Goal: Task Accomplishment & Management: Manage account settings

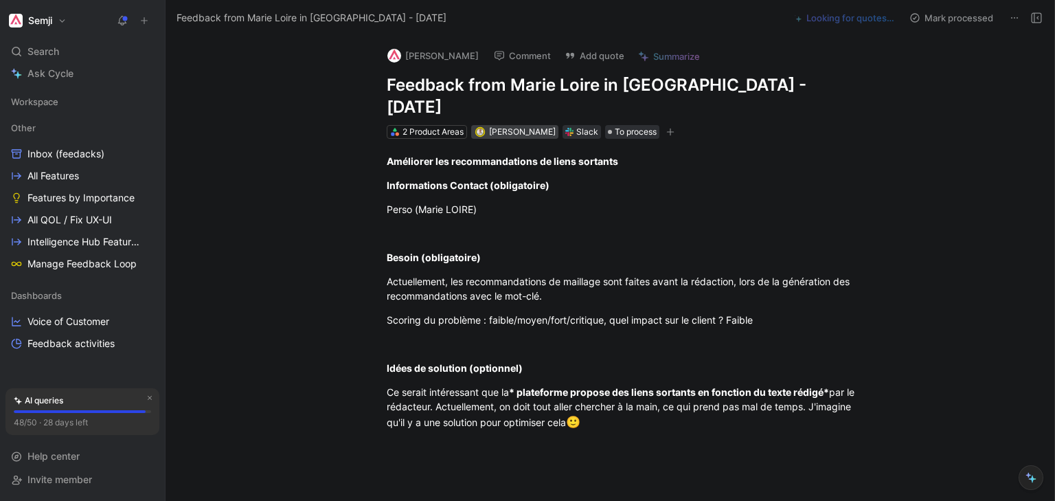
click at [515, 126] on span "[PERSON_NAME]" at bounding box center [522, 131] width 67 height 10
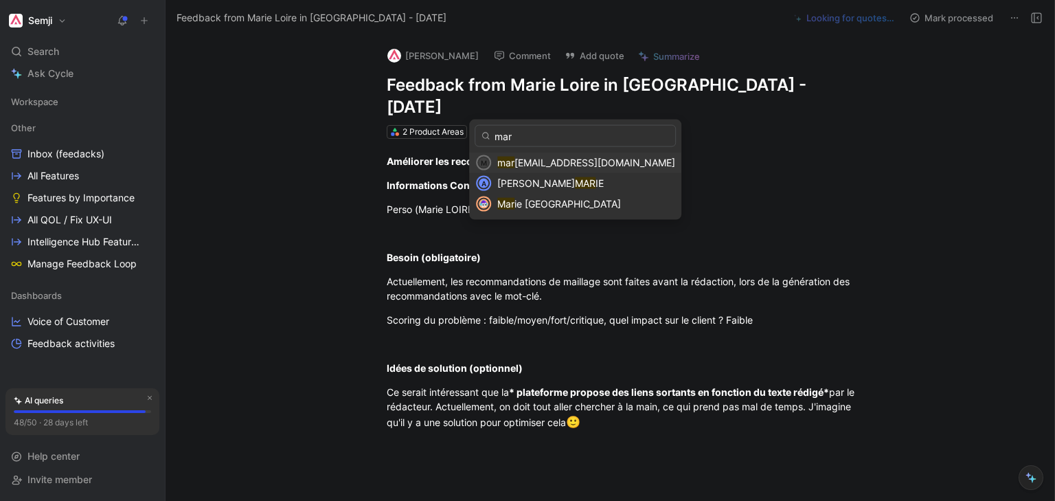
type input "mari"
click at [551, 161] on span "[EMAIL_ADDRESS][DOMAIN_NAME]" at bounding box center [596, 163] width 161 height 12
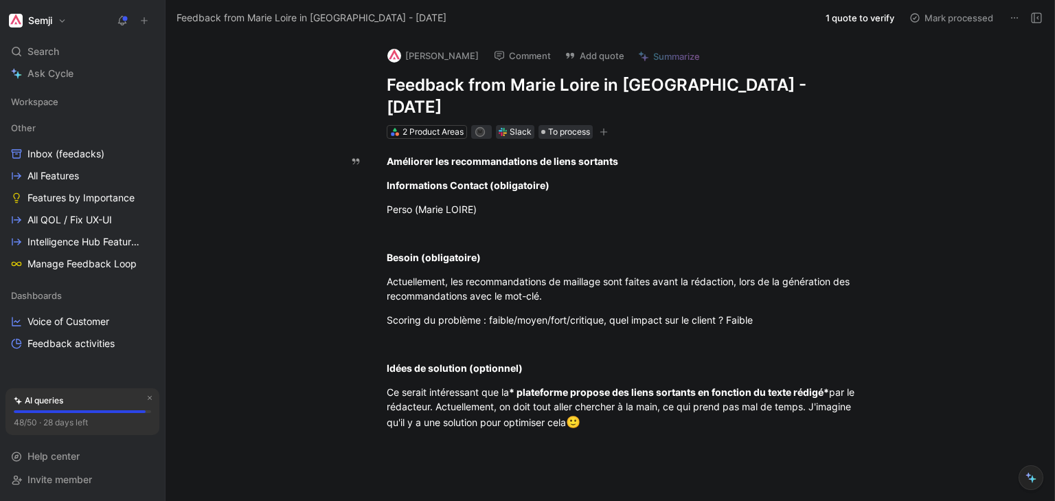
click at [418, 50] on button "[PERSON_NAME]" at bounding box center [433, 55] width 104 height 21
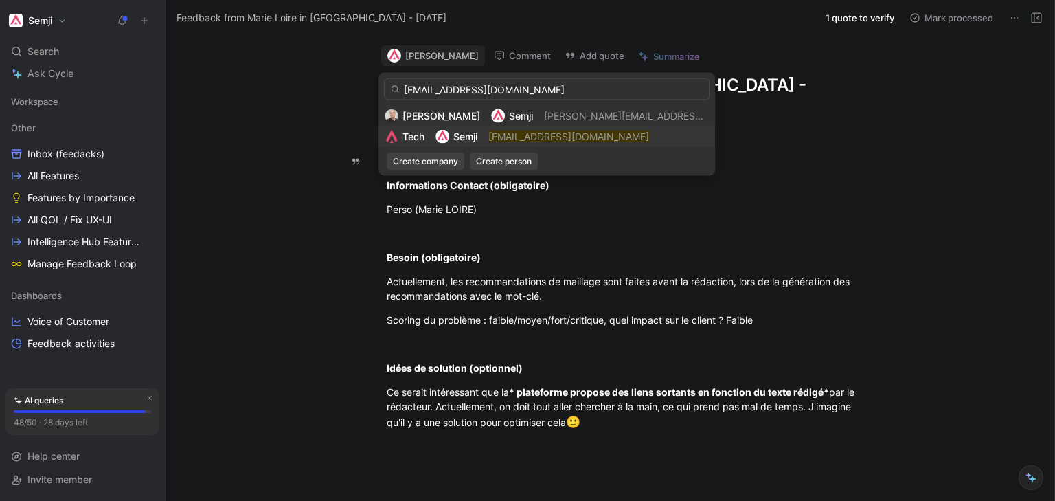
type input "[EMAIL_ADDRESS][DOMAIN_NAME]"
click at [525, 139] on mark "[EMAIL_ADDRESS][DOMAIN_NAME]" at bounding box center [568, 136] width 161 height 12
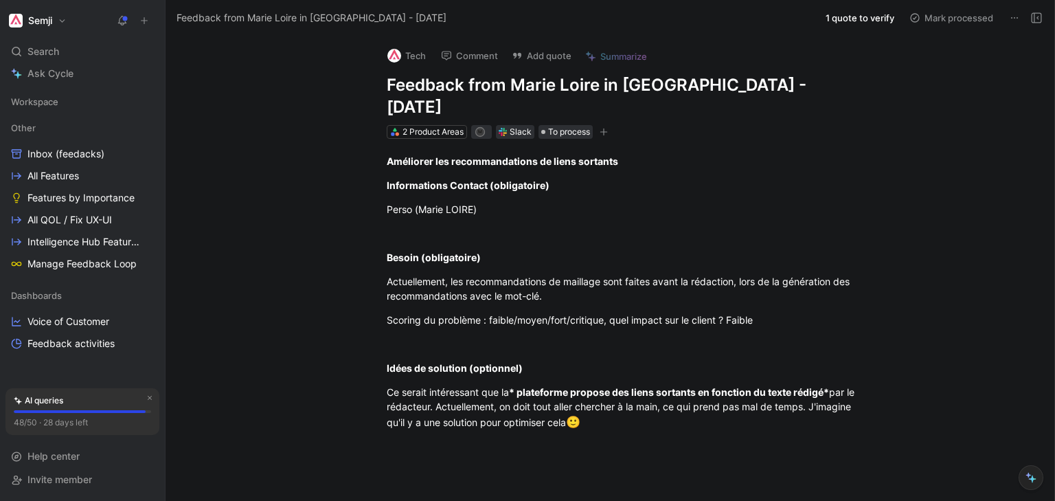
click at [1036, 19] on icon at bounding box center [1036, 17] width 11 height 11
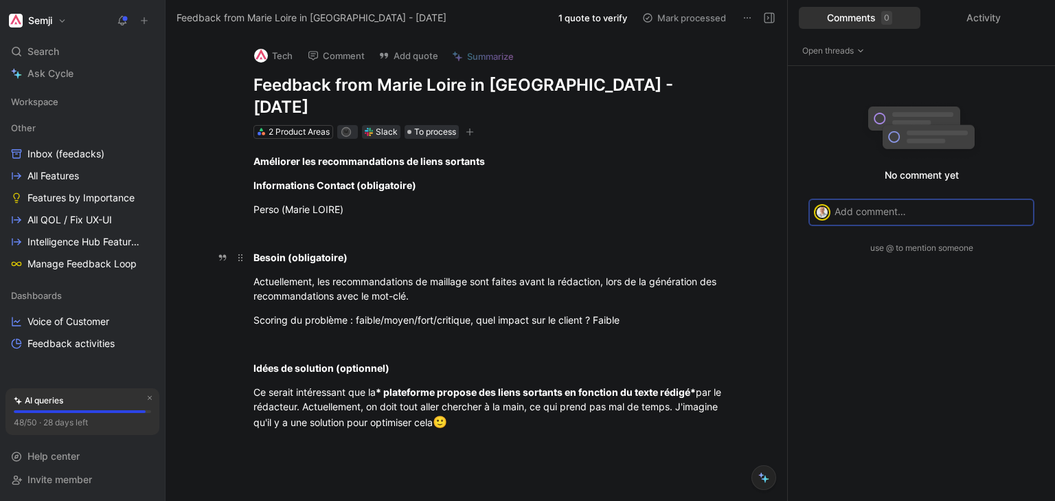
click at [623, 250] on div "Besoin (obligatoire)" at bounding box center [490, 257] width 475 height 14
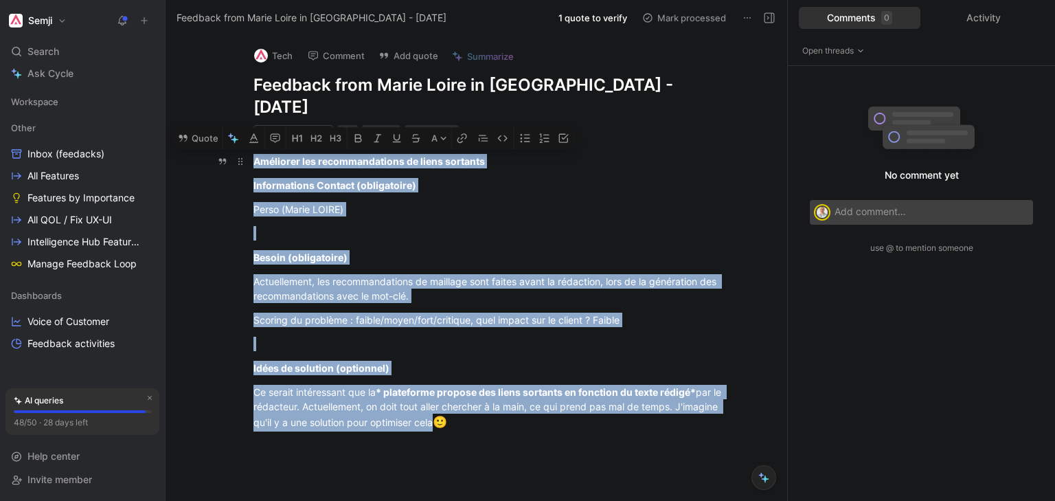
drag, startPoint x: 521, startPoint y: 407, endPoint x: 245, endPoint y: 135, distance: 388.0
click at [245, 139] on div "Améliorer les recommandations de liens sortants Informations Contact (obligatoi…" at bounding box center [490, 317] width 593 height 356
click at [229, 133] on icon "button" at bounding box center [230, 135] width 5 height 5
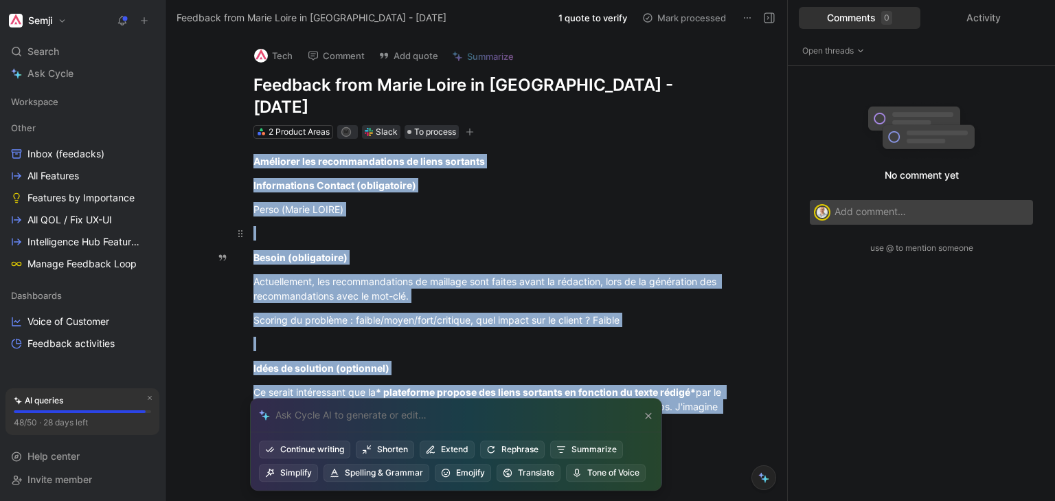
click at [558, 226] on div at bounding box center [490, 233] width 475 height 14
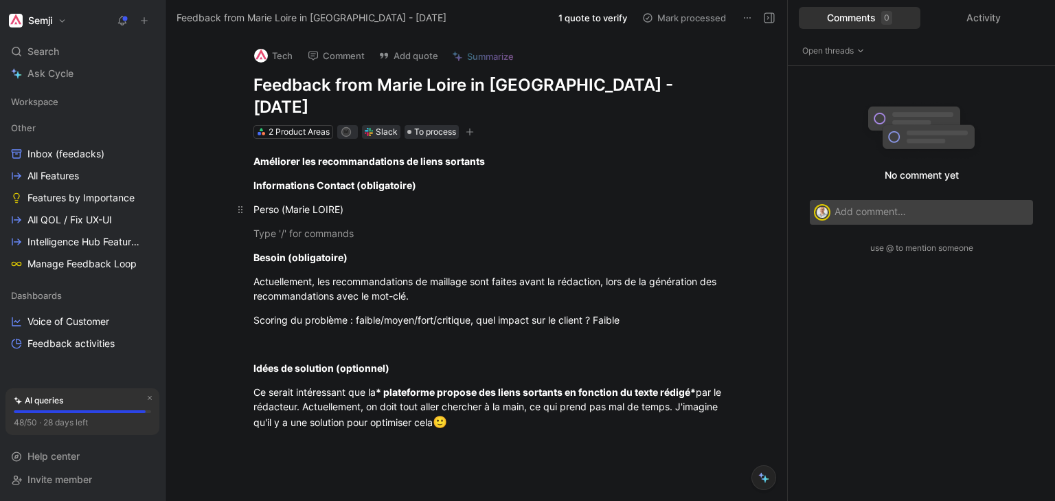
click at [500, 202] on div "Perso (Marie LOIRE)" at bounding box center [490, 209] width 475 height 14
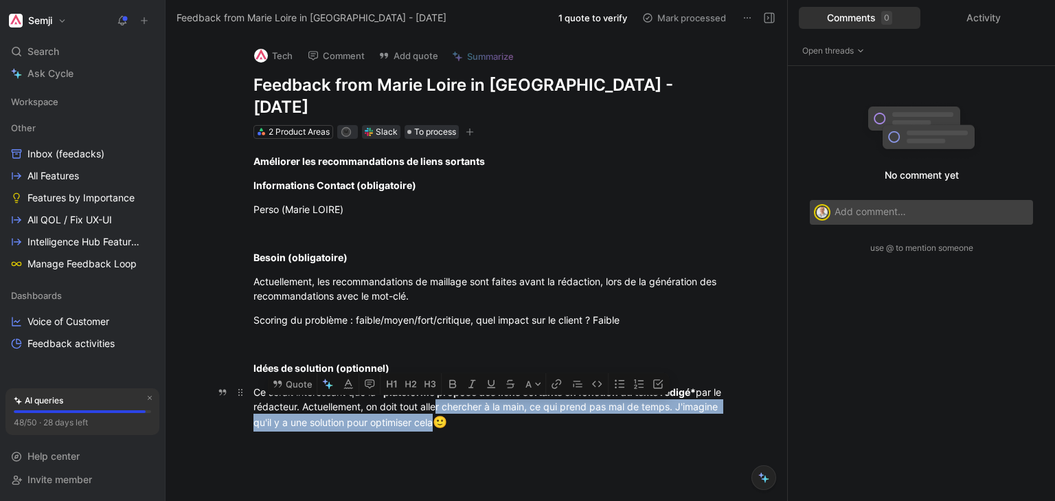
drag, startPoint x: 530, startPoint y: 411, endPoint x: 440, endPoint y: 380, distance: 95.1
click at [440, 380] on p "Ce serait intéressant que la * plateforme propose des liens sortants en fonctio…" at bounding box center [490, 407] width 527 height 55
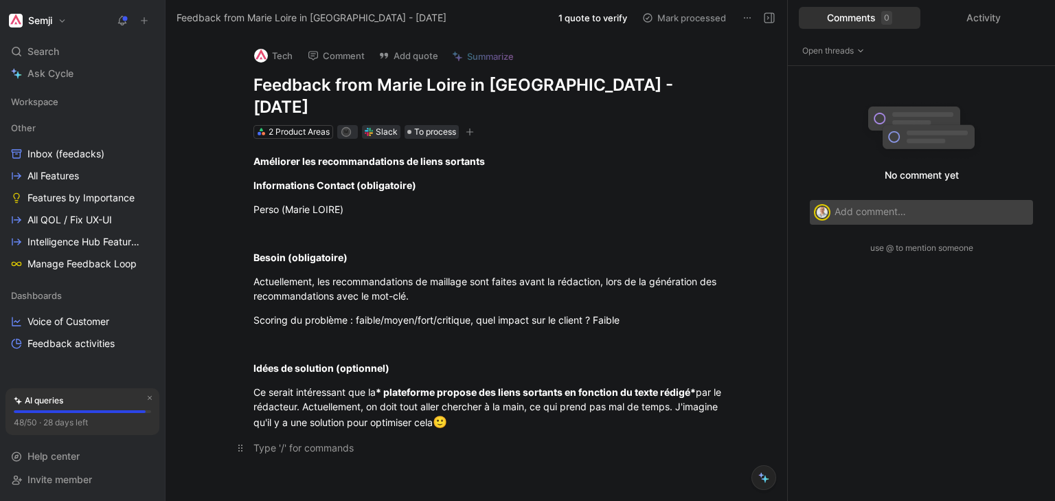
click at [409, 440] on div at bounding box center [490, 447] width 475 height 14
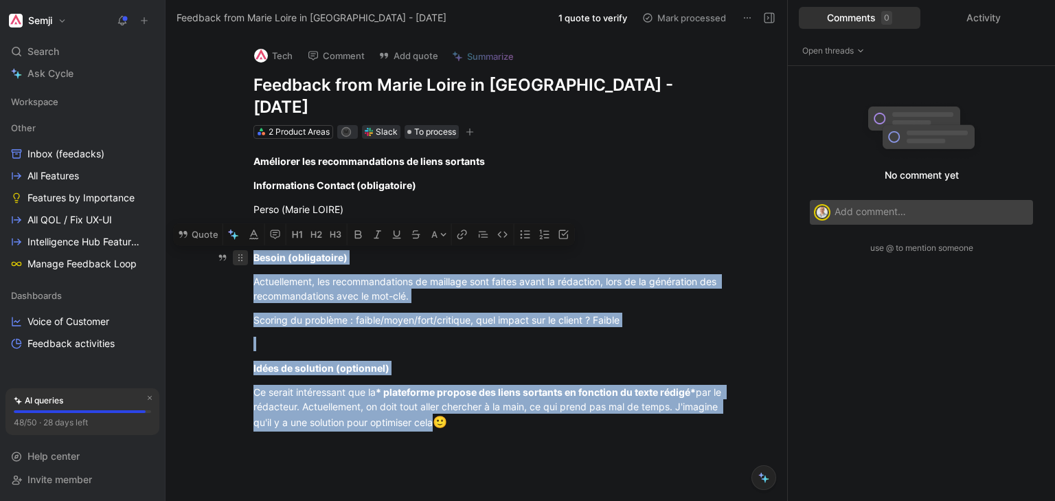
drag, startPoint x: 541, startPoint y: 406, endPoint x: 242, endPoint y: 239, distance: 341.6
click at [242, 239] on div "Améliorer les recommandations de liens sortants Informations Contact (obligatoi…" at bounding box center [490, 317] width 593 height 356
click at [212, 223] on button "Quote" at bounding box center [198, 234] width 49 height 22
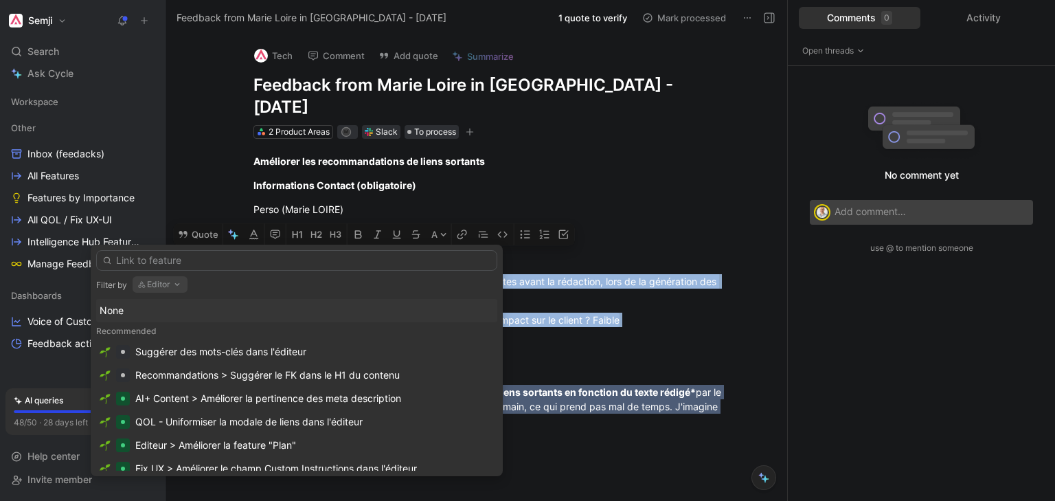
click at [176, 286] on icon "button" at bounding box center [177, 284] width 11 height 11
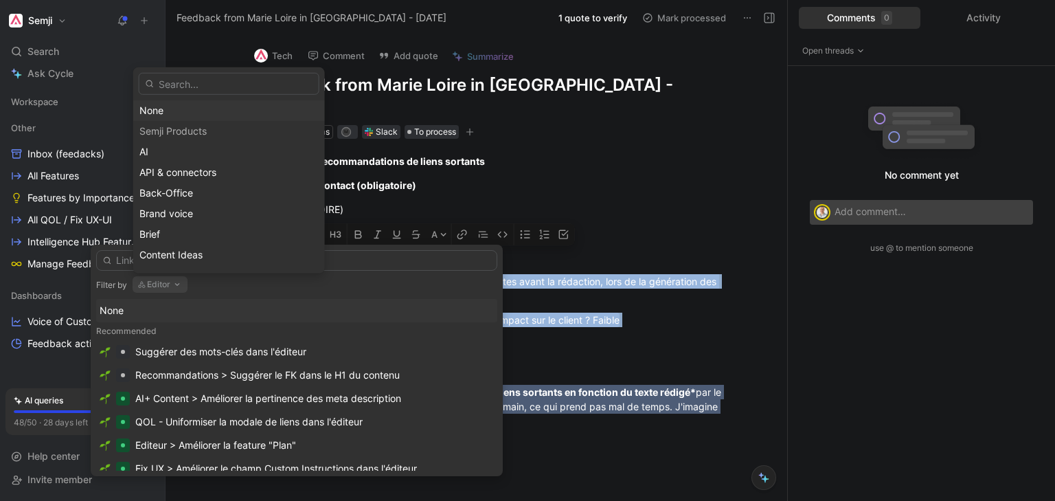
click at [184, 107] on div "None" at bounding box center [228, 110] width 179 height 16
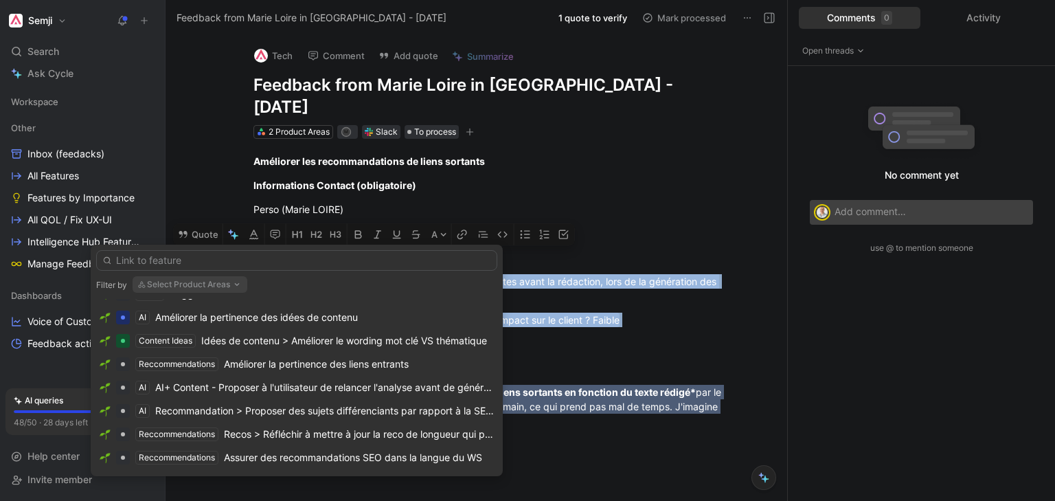
scroll to position [110, 0]
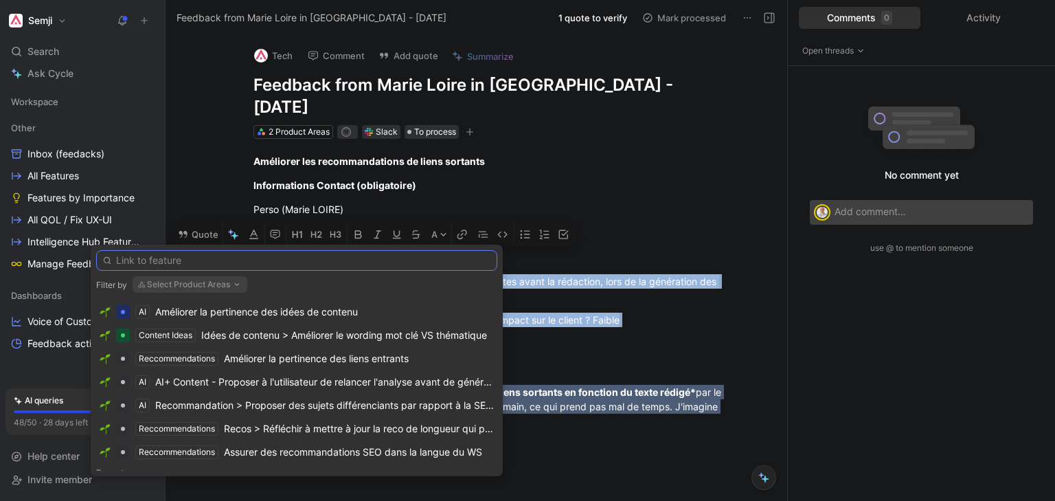
click at [207, 250] on input "text" at bounding box center [296, 260] width 401 height 21
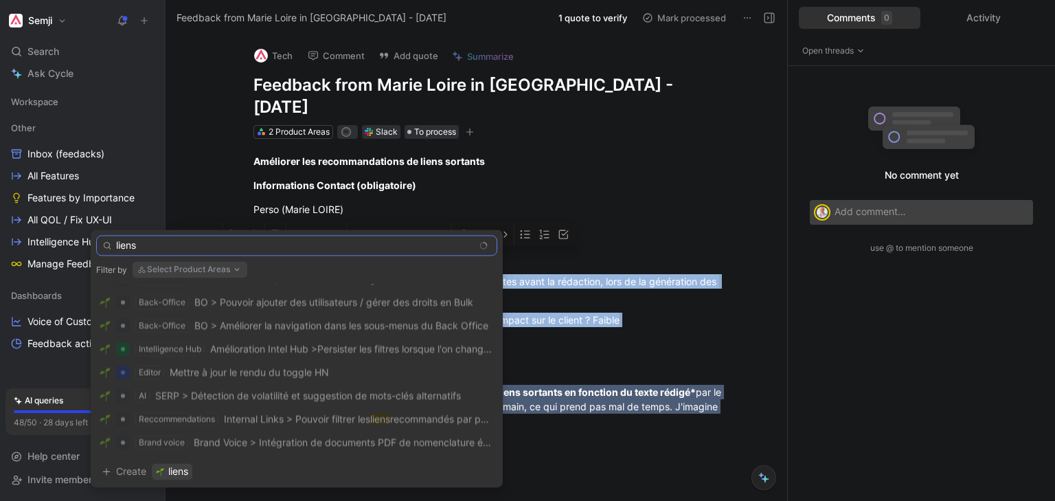
scroll to position [0, 0]
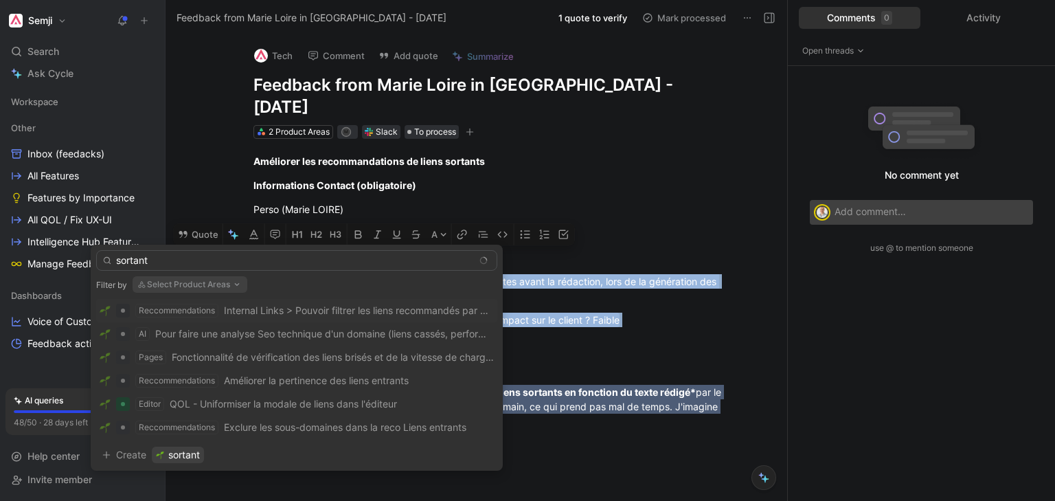
click at [229, 282] on button "Select Product Areas" at bounding box center [190, 284] width 115 height 16
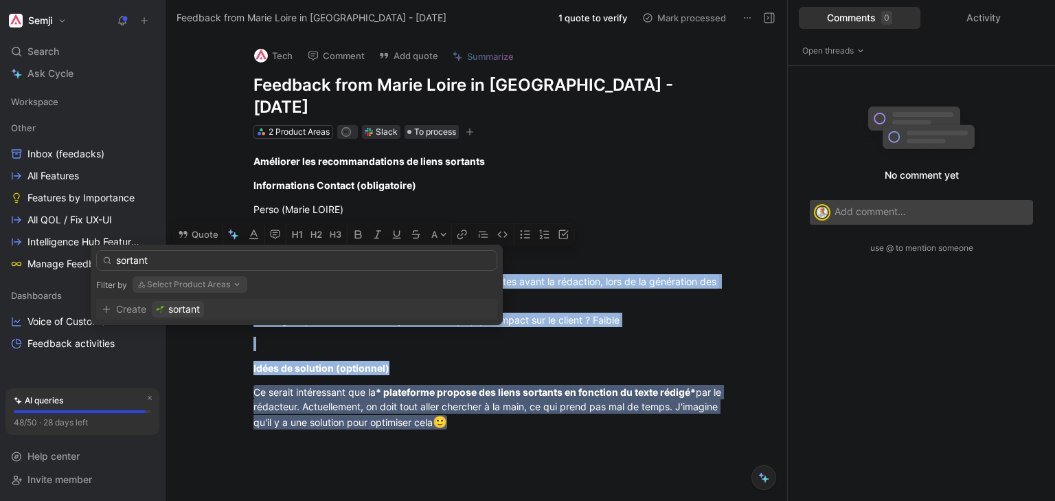
click at [209, 282] on button "Select Product Areas" at bounding box center [190, 284] width 115 height 16
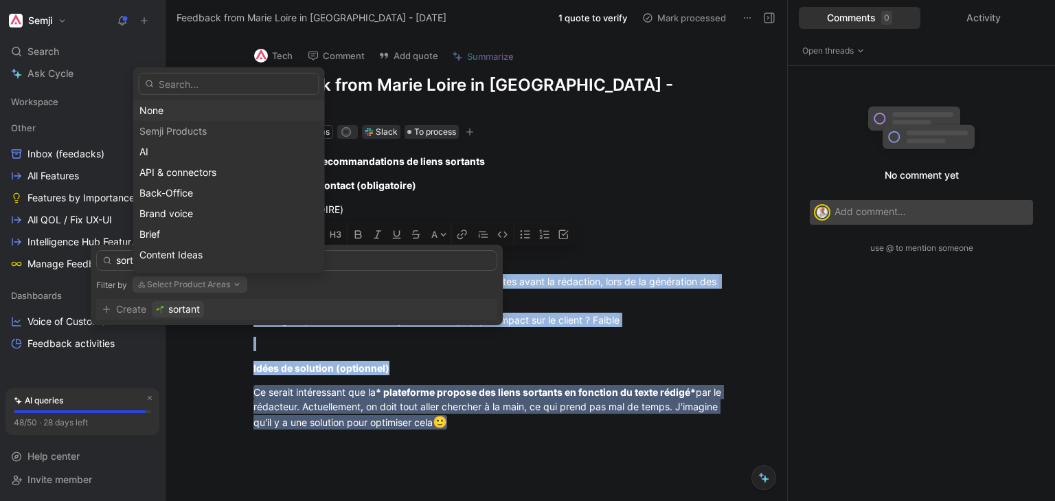
click at [195, 110] on div "None" at bounding box center [228, 110] width 179 height 16
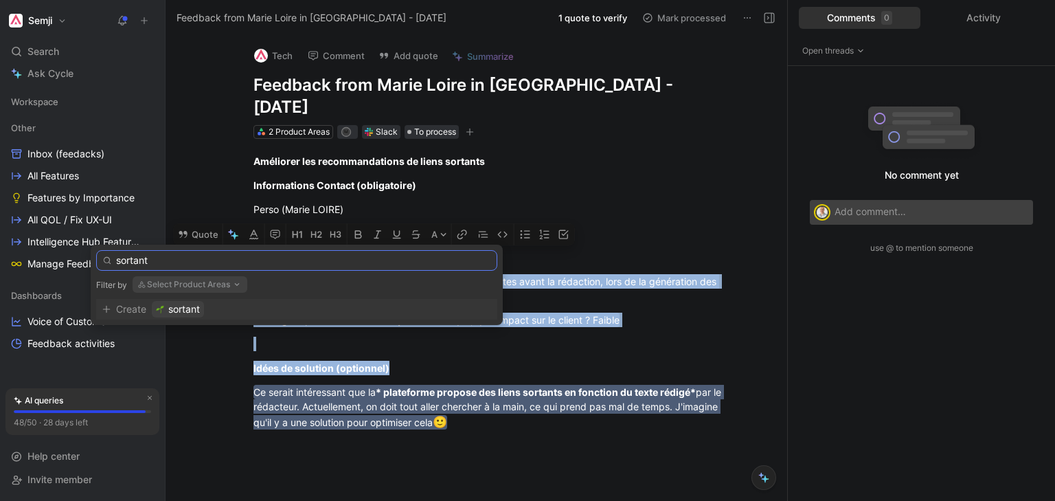
click at [183, 264] on input "sortant" at bounding box center [296, 260] width 401 height 21
type input "s"
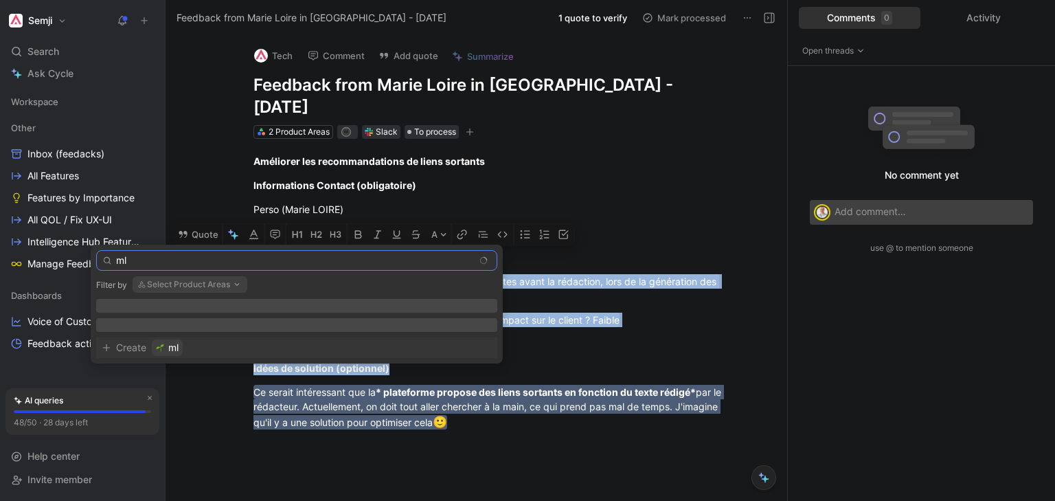
type input "m"
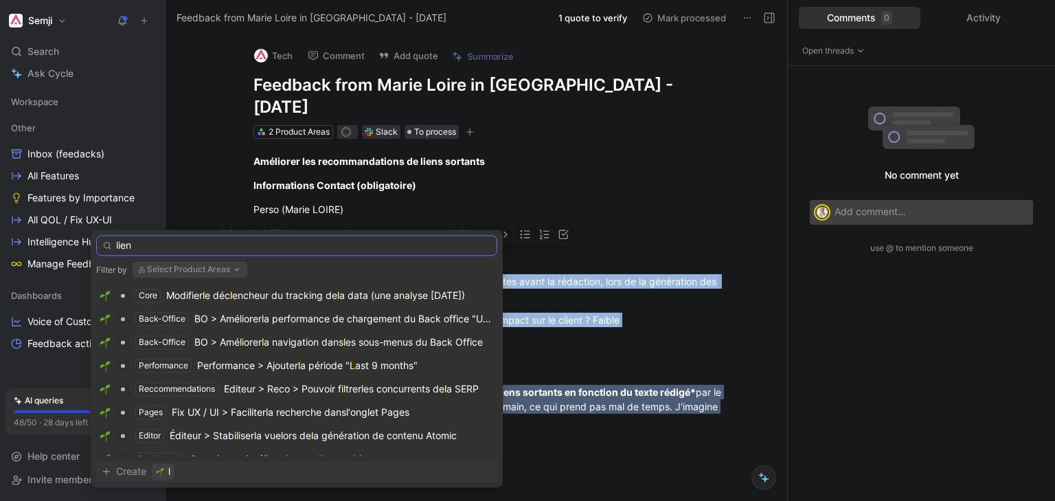
type input "liens"
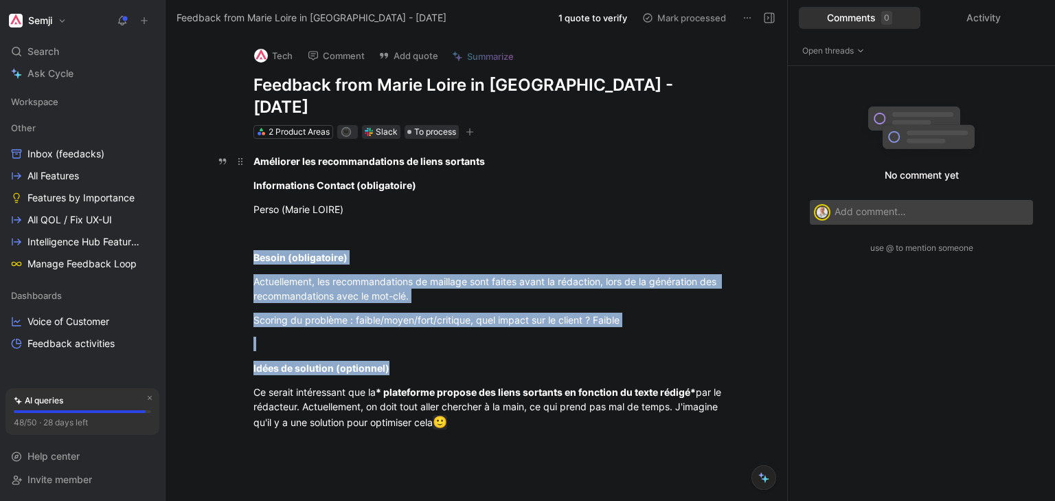
click at [481, 155] on strong "Améliorer les recommandations de liens sortants" at bounding box center [368, 161] width 231 height 12
drag, startPoint x: 492, startPoint y: 137, endPoint x: 239, endPoint y: 135, distance: 252.8
click at [239, 150] on p "Améliorer les recommandations de liens sortants" at bounding box center [490, 161] width 527 height 23
copy strong "Améliorer les recommandations de liens sortants"
drag, startPoint x: 315, startPoint y: 326, endPoint x: 248, endPoint y: 264, distance: 90.9
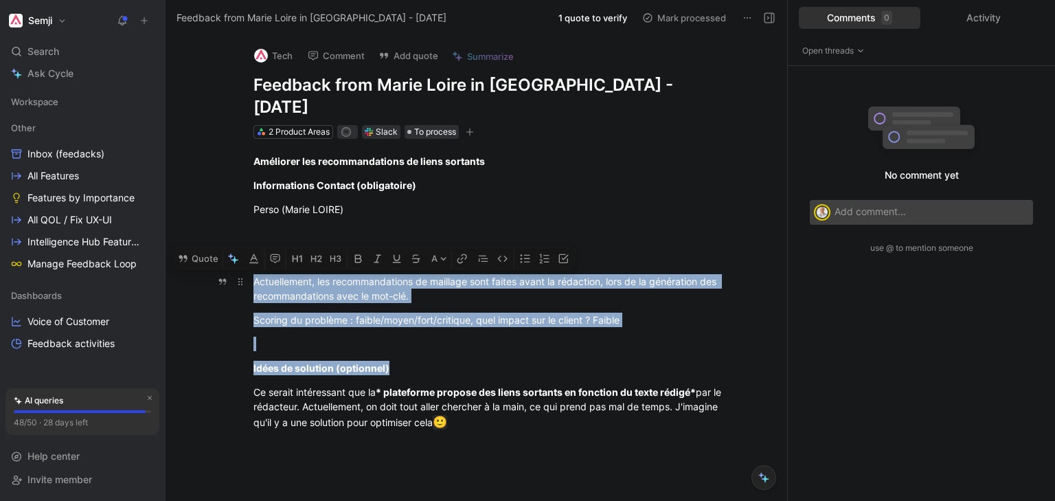
click at [248, 264] on div "Améliorer les recommandations de liens sortants Informations Contact (obligatoi…" at bounding box center [490, 317] width 593 height 356
click at [209, 247] on button "Quote" at bounding box center [198, 258] width 49 height 22
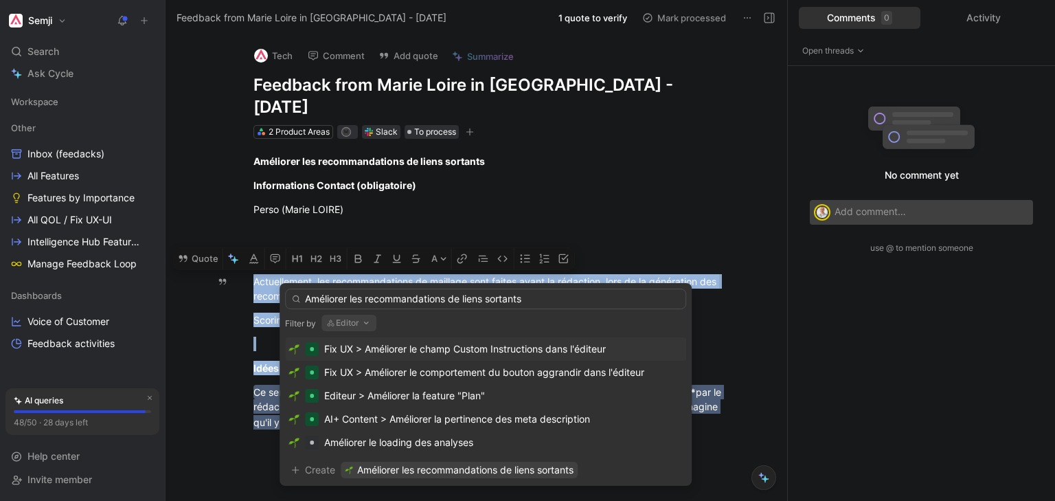
drag, startPoint x: 461, startPoint y: 299, endPoint x: 348, endPoint y: 294, distance: 112.7
click at [348, 294] on input "Améliorer les recommandations de liens sortants" at bounding box center [485, 298] width 401 height 21
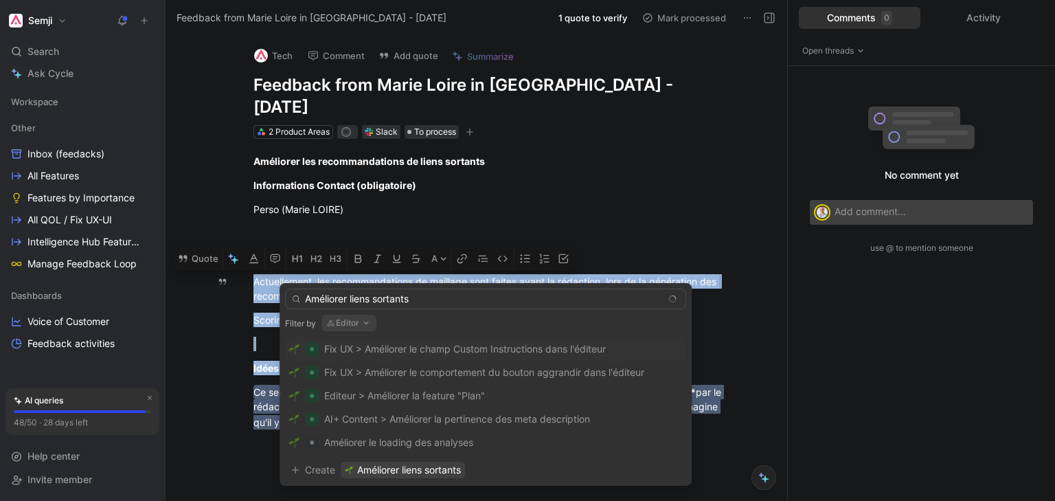
click at [448, 299] on input "Améliorer liens sortants" at bounding box center [485, 298] width 401 height 21
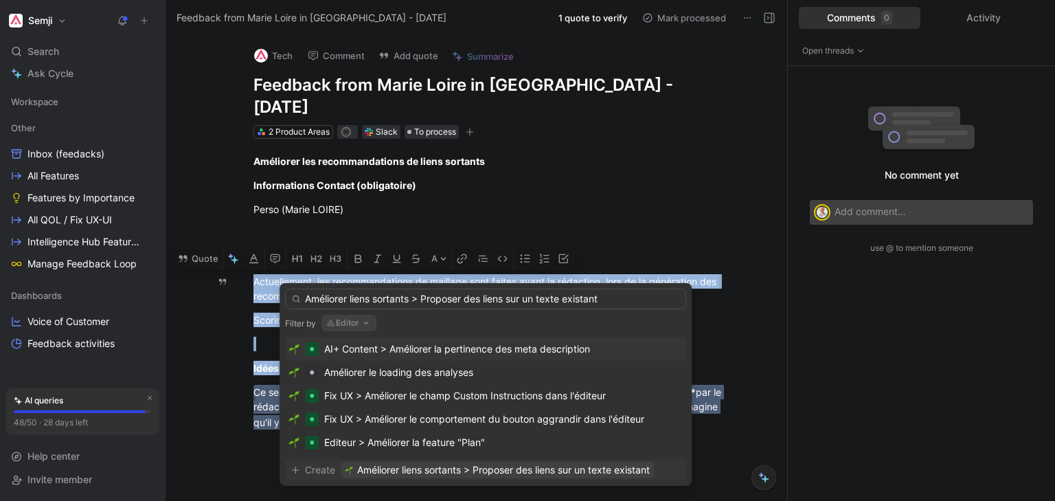
type input "Améliorer liens sortants > Proposer des liens sur un texte existant"
click at [449, 467] on span "Améliorer liens sortants > Proposer des liens sur un texte existant" at bounding box center [503, 470] width 293 height 16
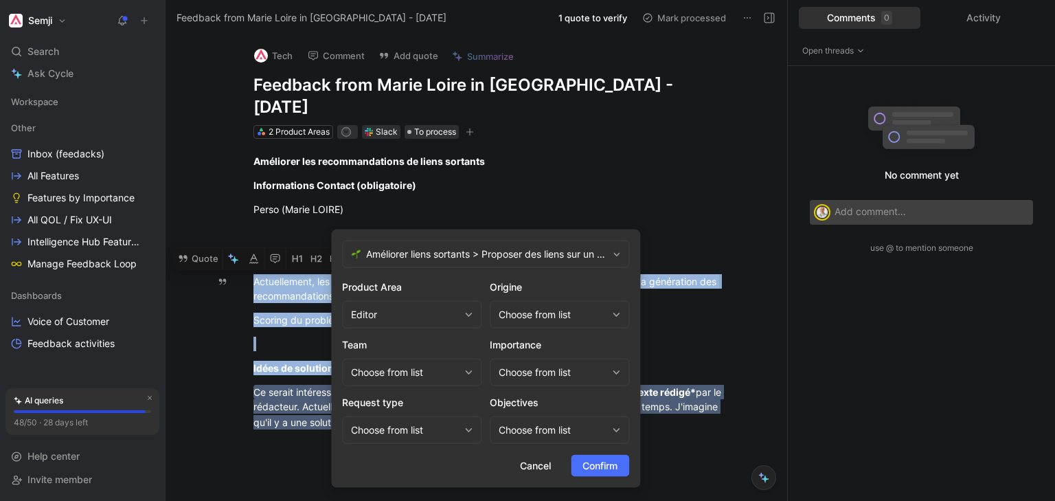
click at [420, 371] on div "Choose from list" at bounding box center [405, 372] width 108 height 16
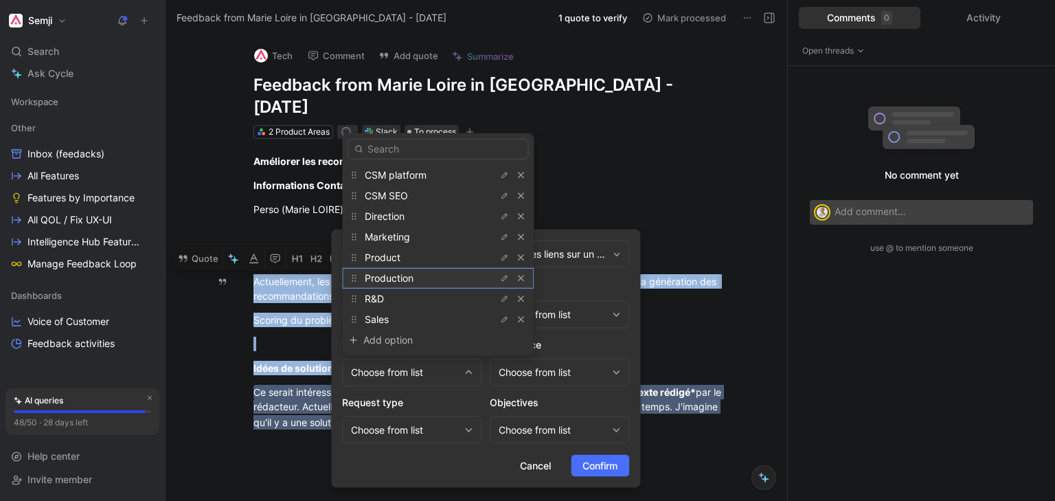
click at [420, 273] on div "Production" at bounding box center [416, 278] width 103 height 16
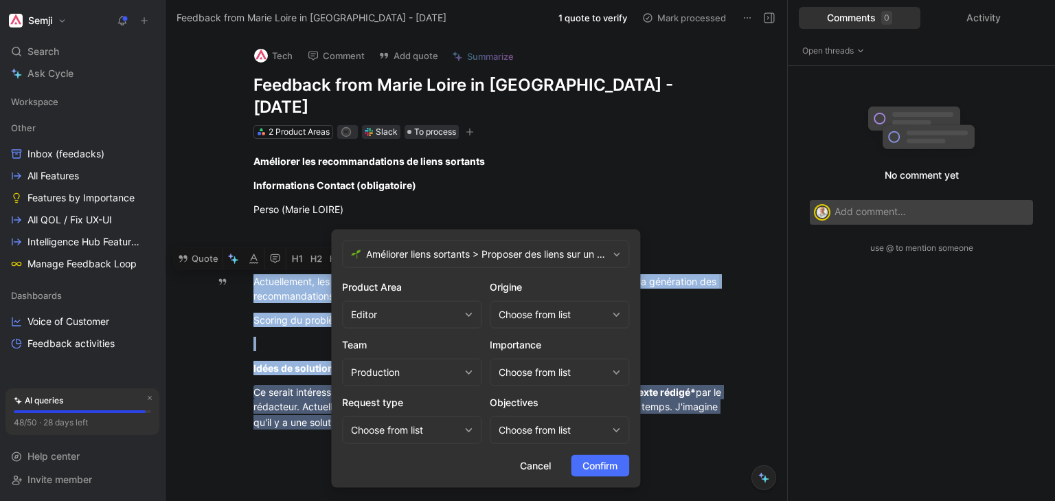
click at [411, 422] on div "Choose from list" at bounding box center [405, 430] width 108 height 16
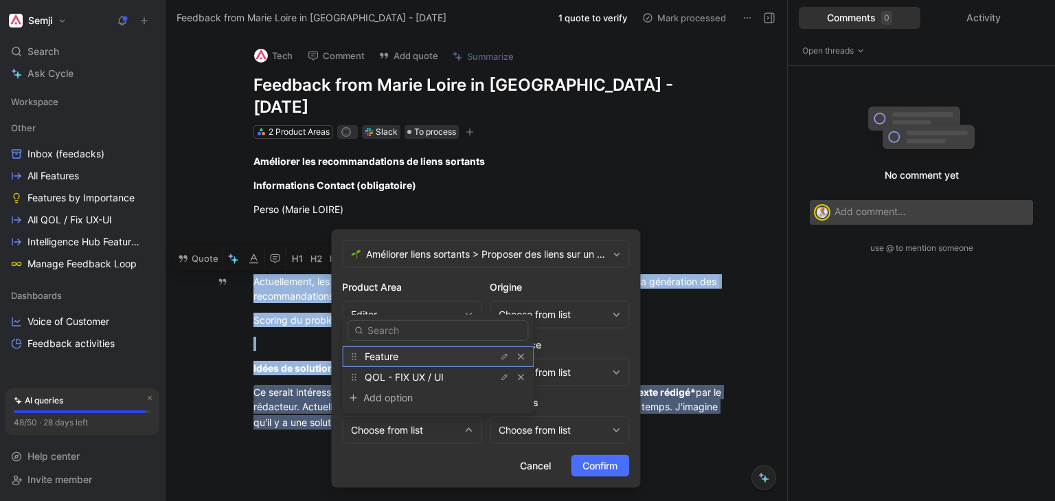
click at [437, 357] on div "Feature" at bounding box center [416, 356] width 103 height 16
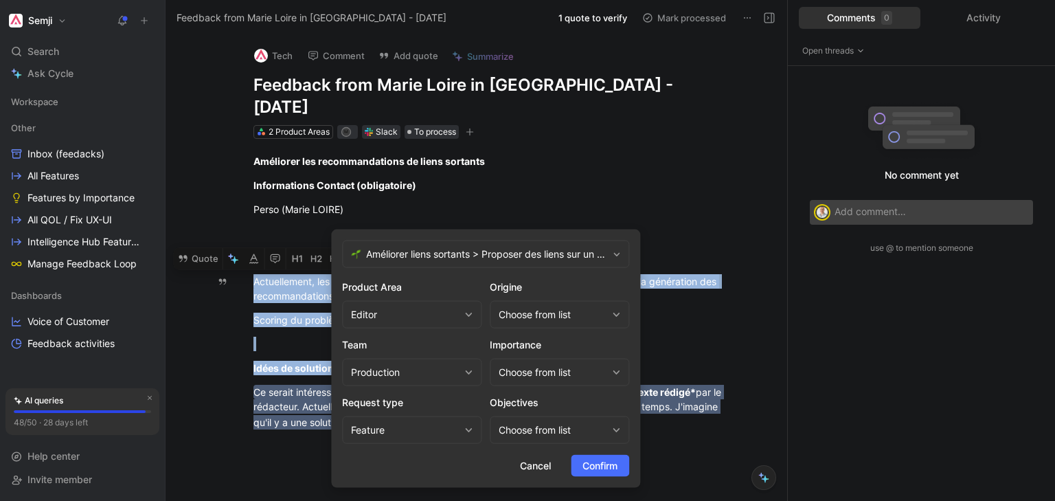
click at [551, 312] on div "Choose from list" at bounding box center [553, 314] width 108 height 16
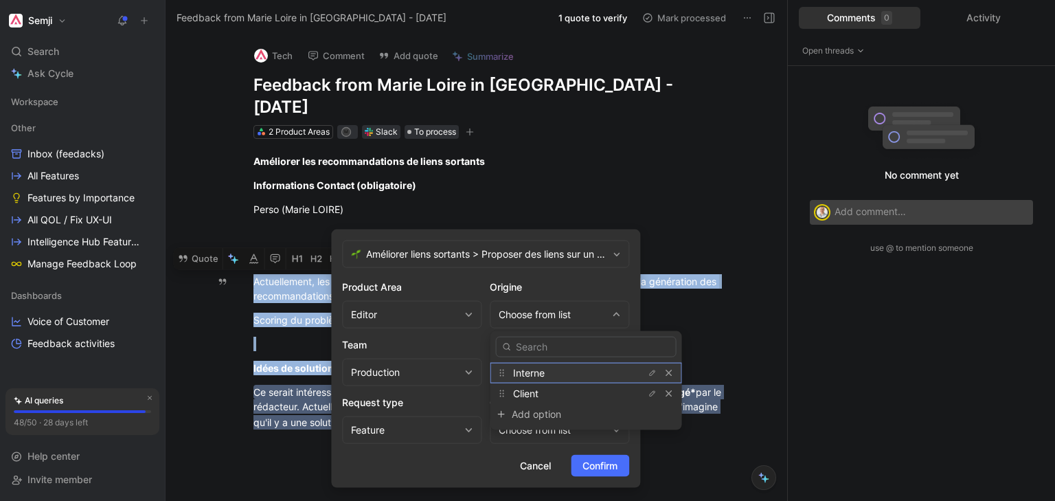
click at [542, 374] on span "Interne" at bounding box center [529, 373] width 32 height 12
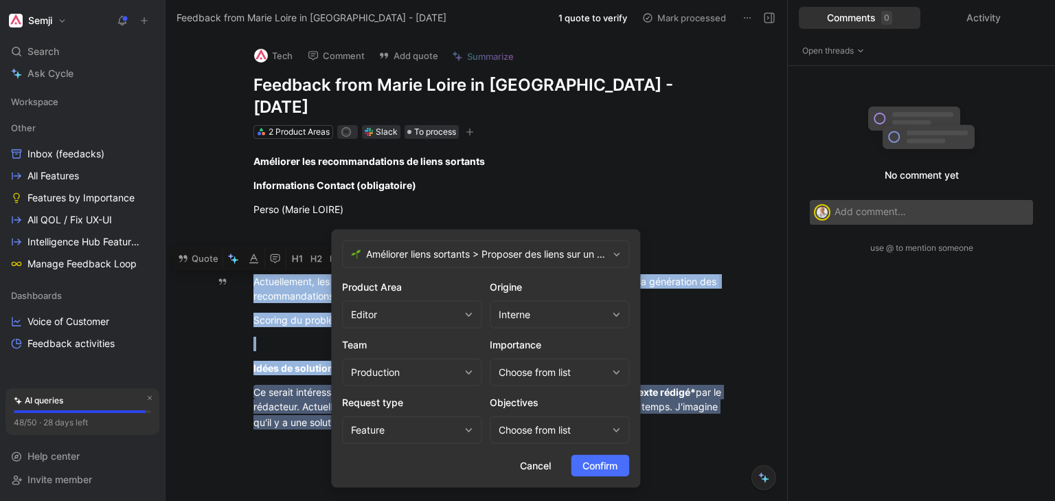
click at [547, 365] on div "Choose from list" at bounding box center [553, 372] width 108 height 16
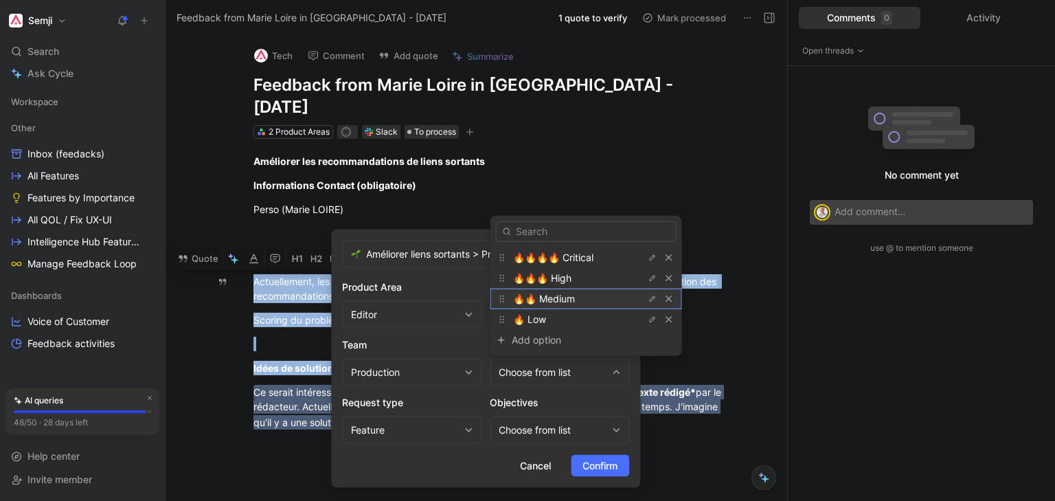
click at [567, 299] on span "🔥🔥 Medium" at bounding box center [544, 299] width 62 height 12
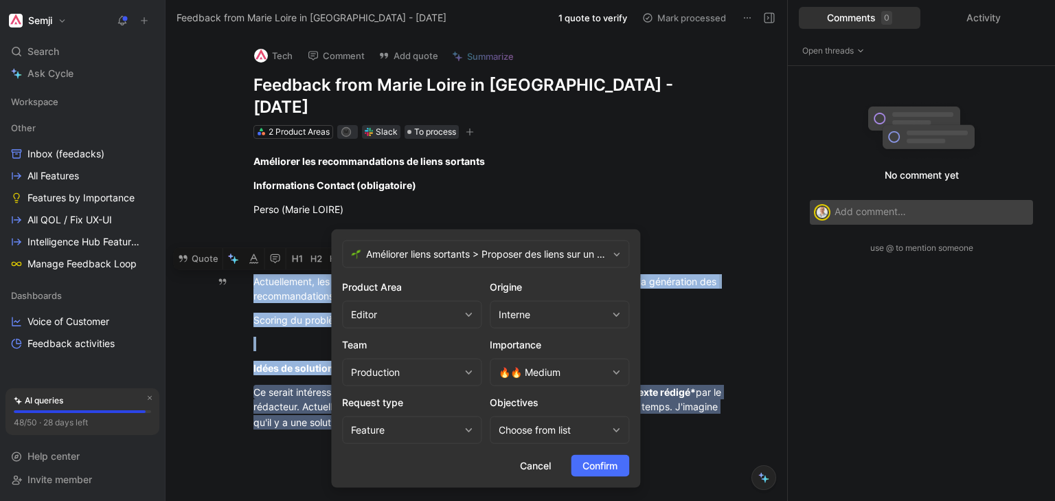
drag, startPoint x: 476, startPoint y: 234, endPoint x: 552, endPoint y: 413, distance: 194.8
click at [552, 413] on form "Améliorer liens sortants > Proposer des liens sur un texte existant Product Are…" at bounding box center [485, 358] width 309 height 258
click at [550, 431] on div "Choose from list" at bounding box center [553, 430] width 108 height 16
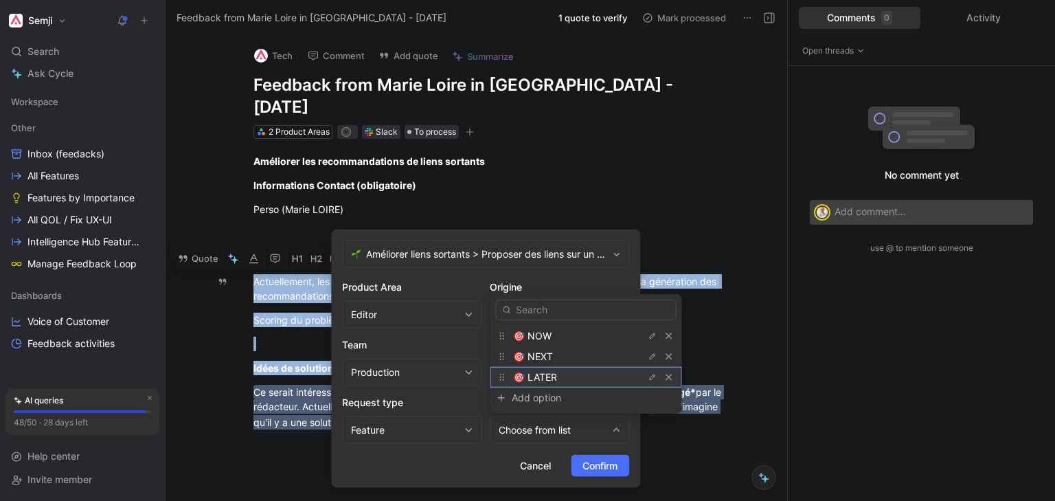
click at [577, 382] on div "🎯 LATER" at bounding box center [564, 377] width 103 height 16
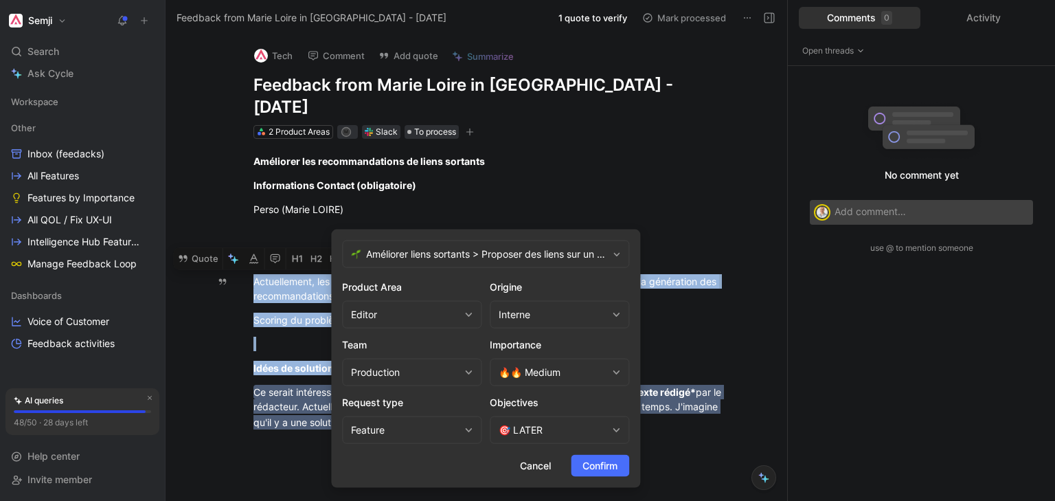
click at [563, 431] on div "🎯 LATER" at bounding box center [553, 430] width 108 height 16
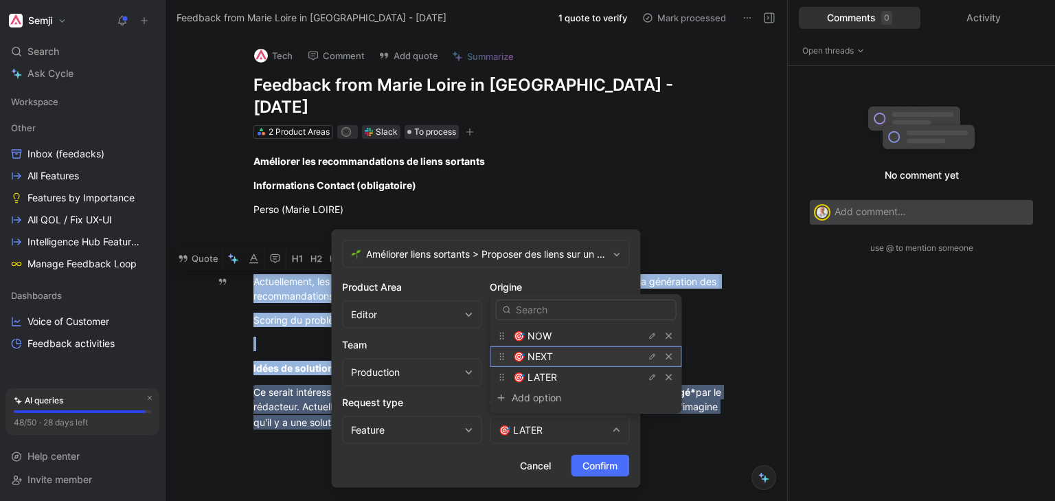
click at [574, 355] on div "🎯 NEXT" at bounding box center [564, 356] width 103 height 16
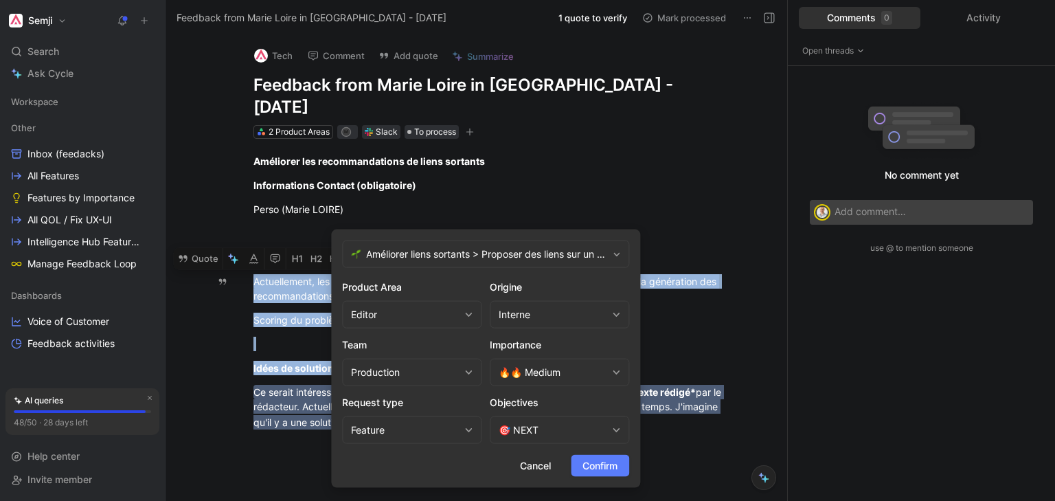
click at [590, 467] on span "Confirm" at bounding box center [599, 465] width 35 height 16
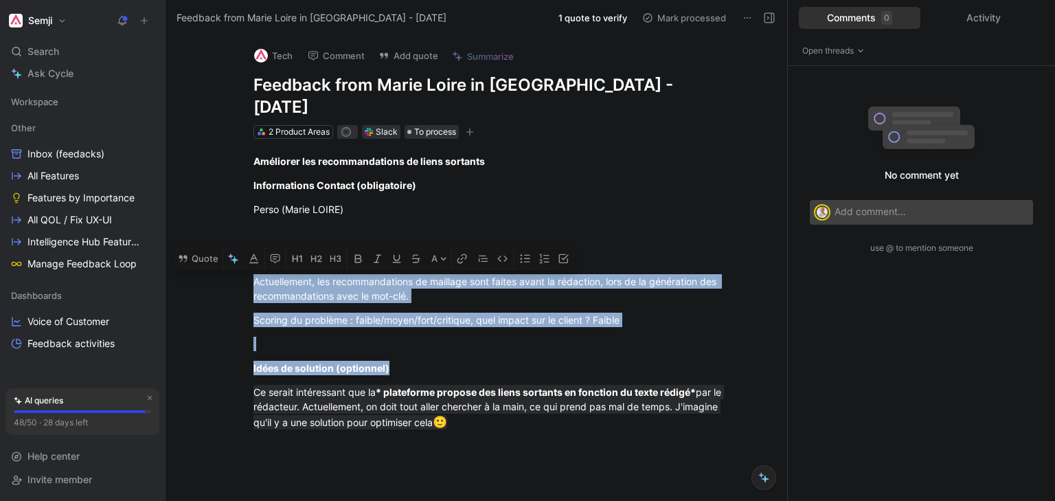
click at [879, 338] on div "No comment yet use @ to mention someone" at bounding box center [921, 283] width 267 height 435
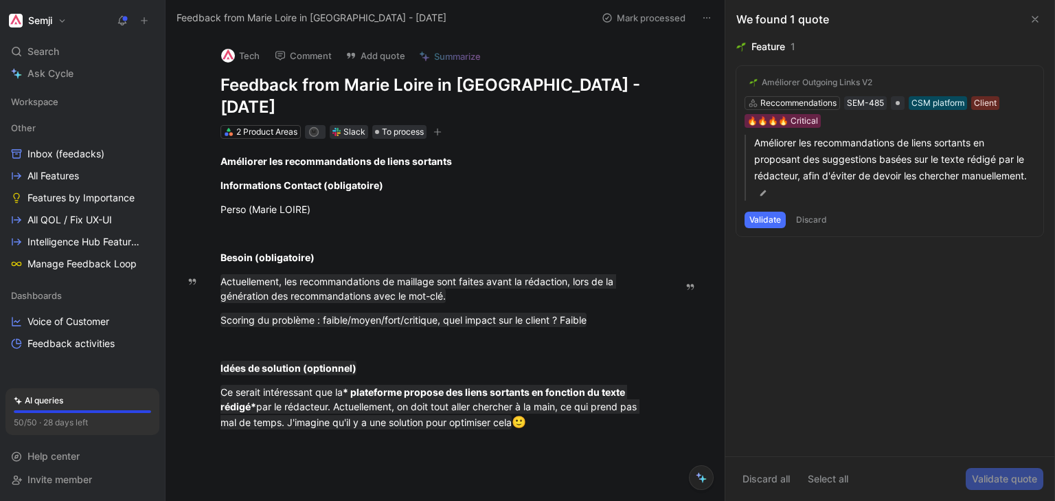
click at [808, 123] on div "Améliorer Outgoing Links V2 Reccommendations SEM-485 CSM platform Client 🔥🔥🔥🔥 C…" at bounding box center [889, 151] width 307 height 170
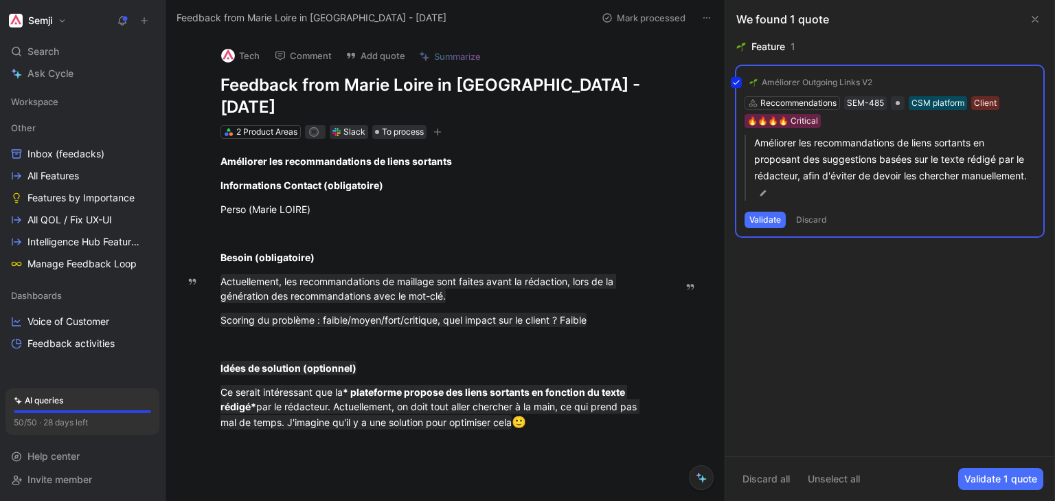
click at [808, 123] on div "Améliorer Outgoing Links V2 Reccommendations SEM-485 CSM platform Client 🔥🔥🔥🔥 C…" at bounding box center [889, 151] width 307 height 170
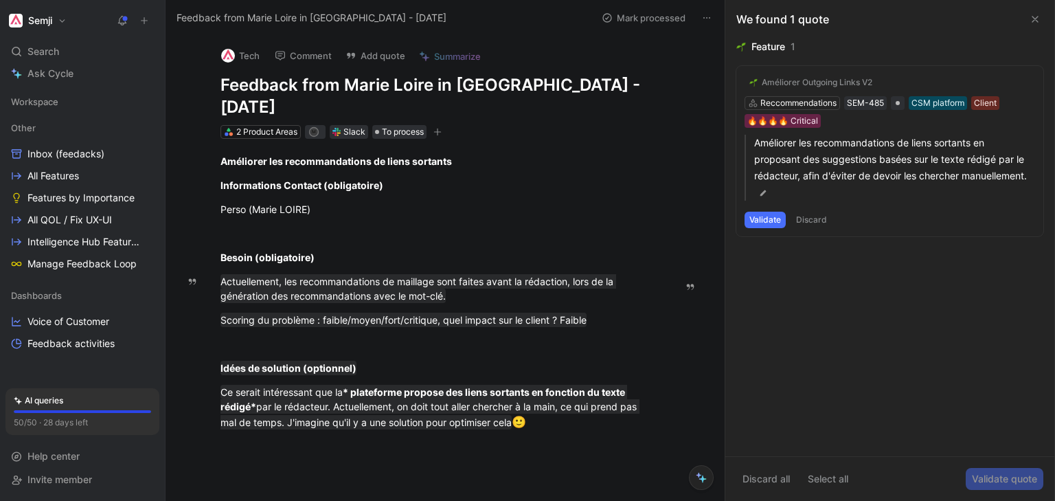
click at [808, 123] on div "Améliorer Outgoing Links V2 Reccommendations SEM-485 CSM platform Client 🔥🔥🔥🔥 C…" at bounding box center [889, 151] width 307 height 170
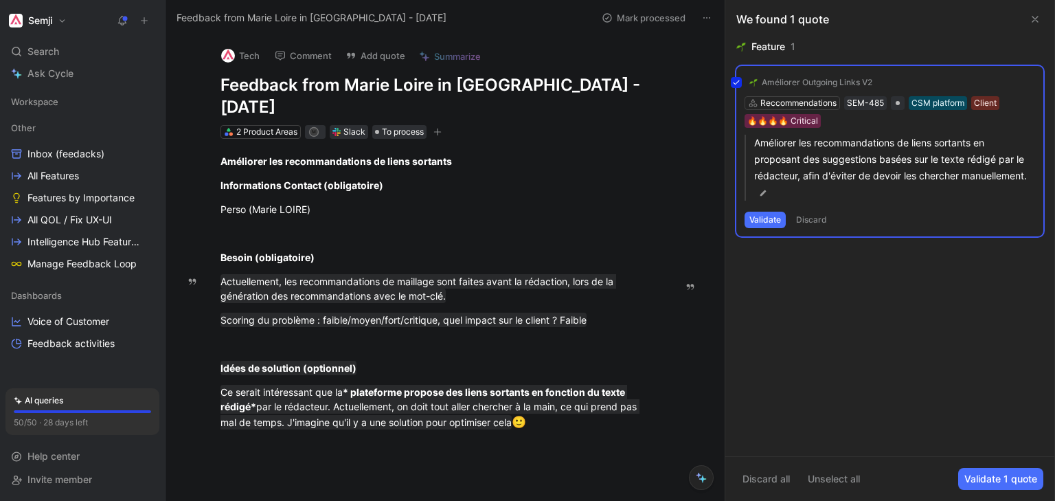
click at [808, 123] on div "Améliorer Outgoing Links V2 Reccommendations SEM-485 CSM platform Client 🔥🔥🔥🔥 C…" at bounding box center [889, 151] width 307 height 170
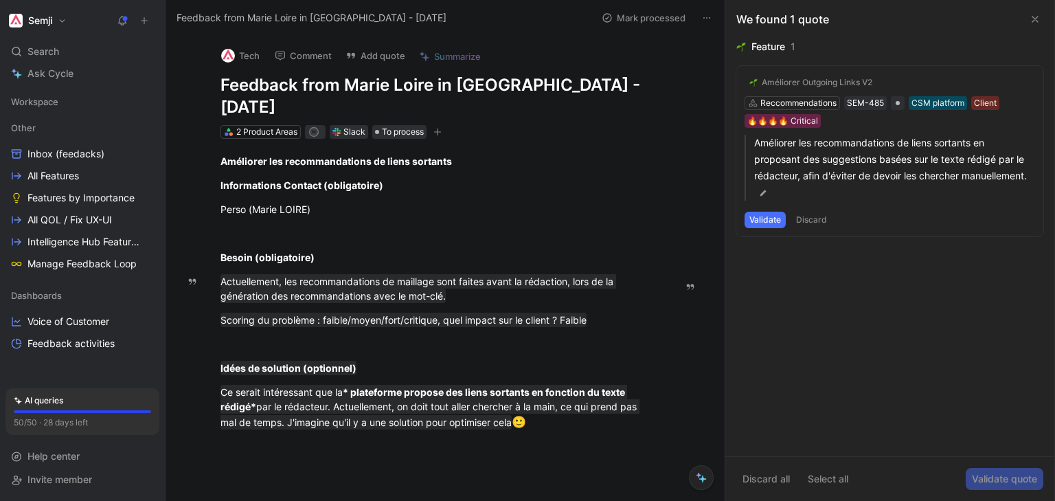
click at [764, 218] on button "Validate" at bounding box center [764, 220] width 41 height 16
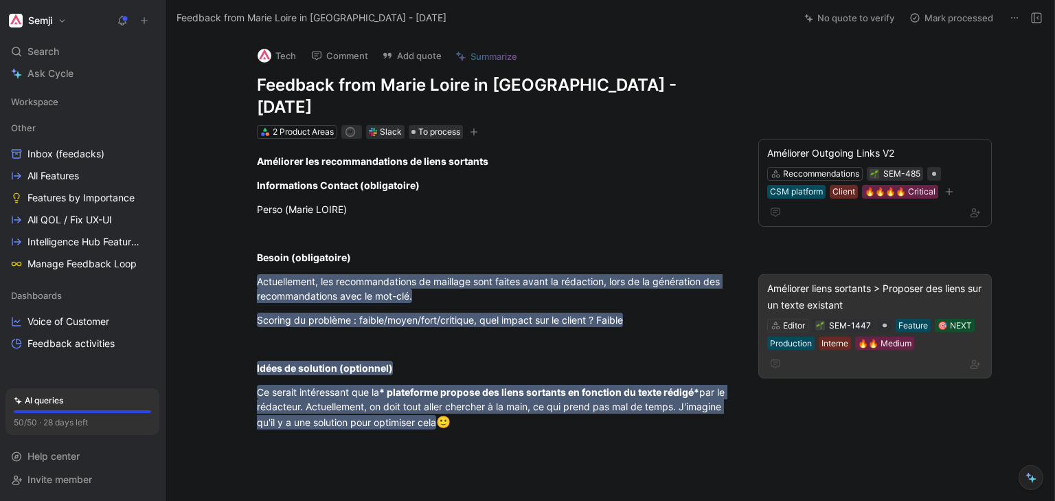
click at [901, 281] on div "Améliorer liens sortants > Proposer des liens sur un texte existant" at bounding box center [875, 296] width 216 height 33
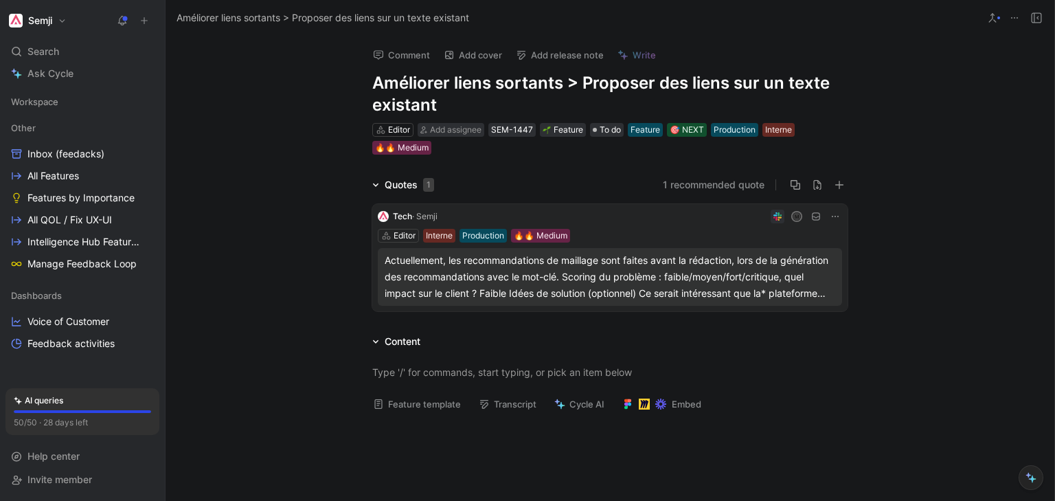
click at [1017, 21] on icon at bounding box center [1014, 17] width 11 height 11
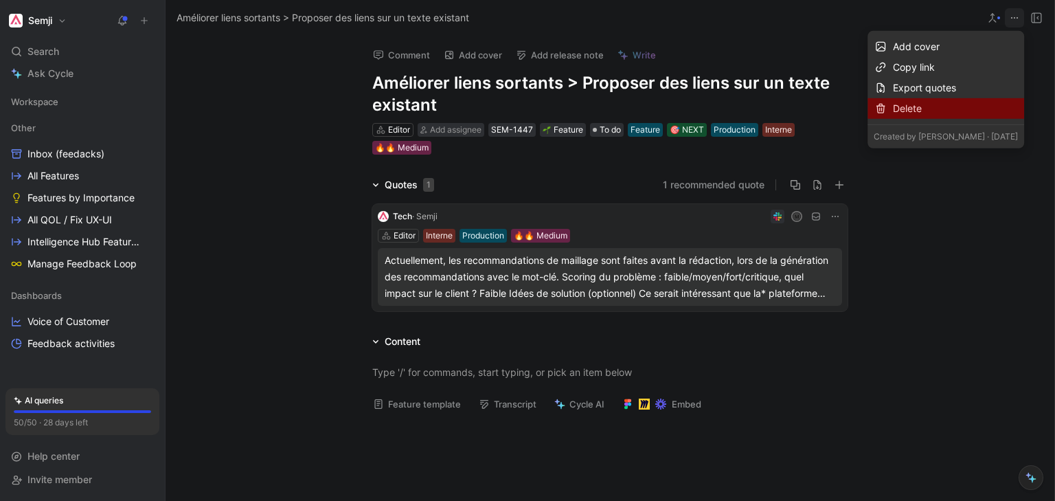
click at [968, 113] on div "Delete" at bounding box center [955, 108] width 125 height 16
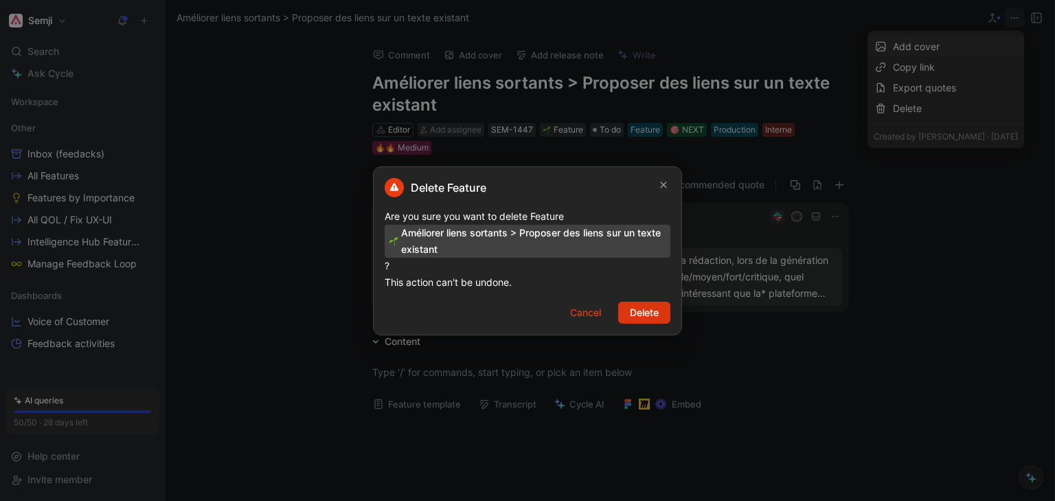
click at [635, 315] on span "Delete" at bounding box center [644, 312] width 29 height 16
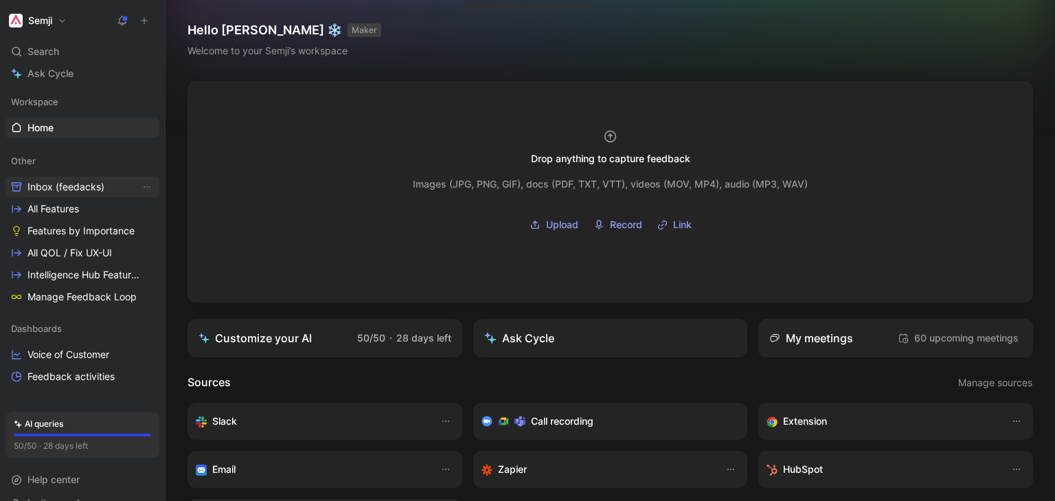
click at [82, 188] on span "Inbox (feedacks)" at bounding box center [65, 187] width 77 height 14
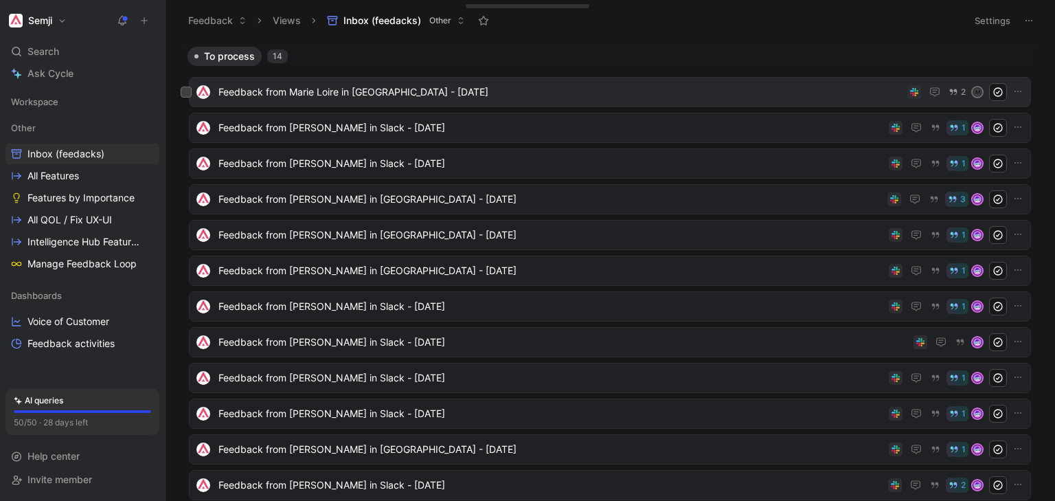
click at [321, 94] on span "Feedback from Marie Loire in [GEOGRAPHIC_DATA] - [DATE]" at bounding box center [559, 92] width 683 height 16
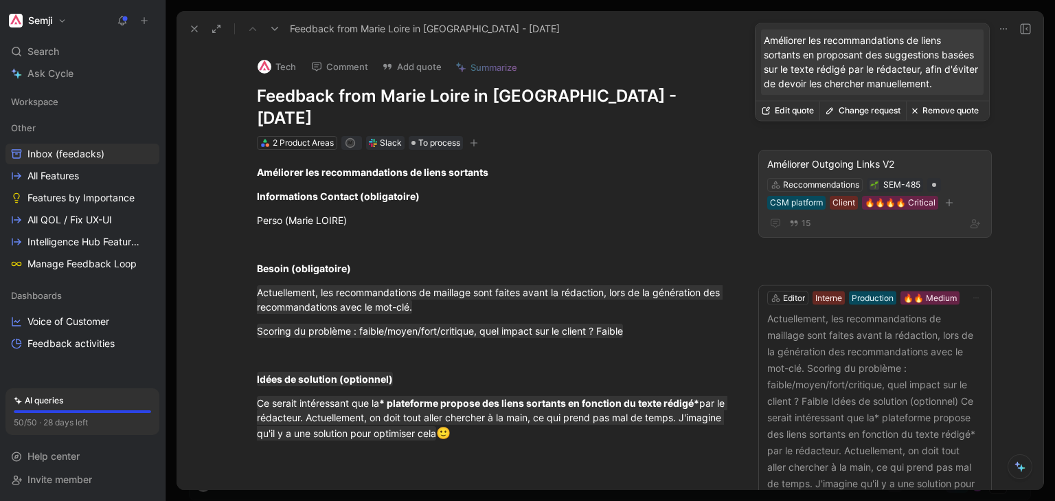
click at [963, 111] on button "Remove quote" at bounding box center [945, 110] width 78 height 19
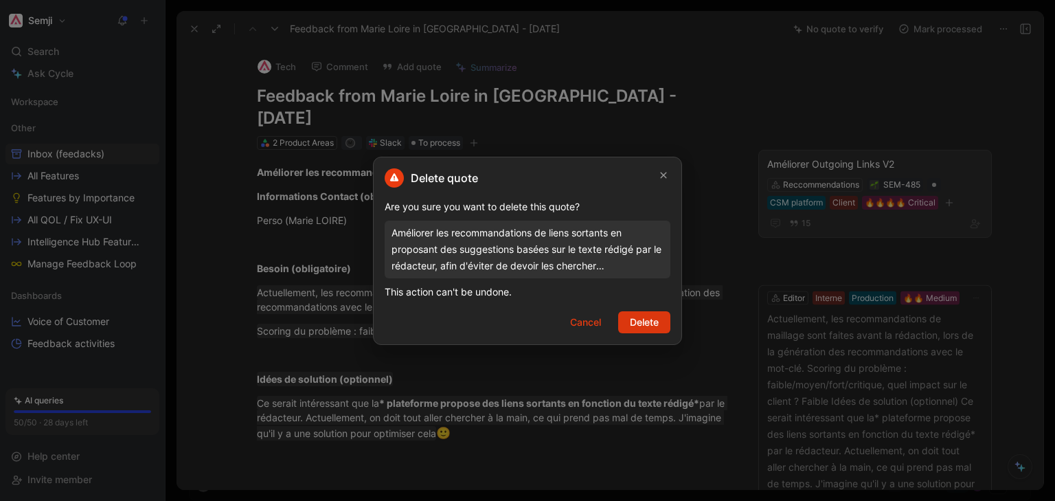
click at [639, 322] on span "Delete" at bounding box center [644, 322] width 29 height 16
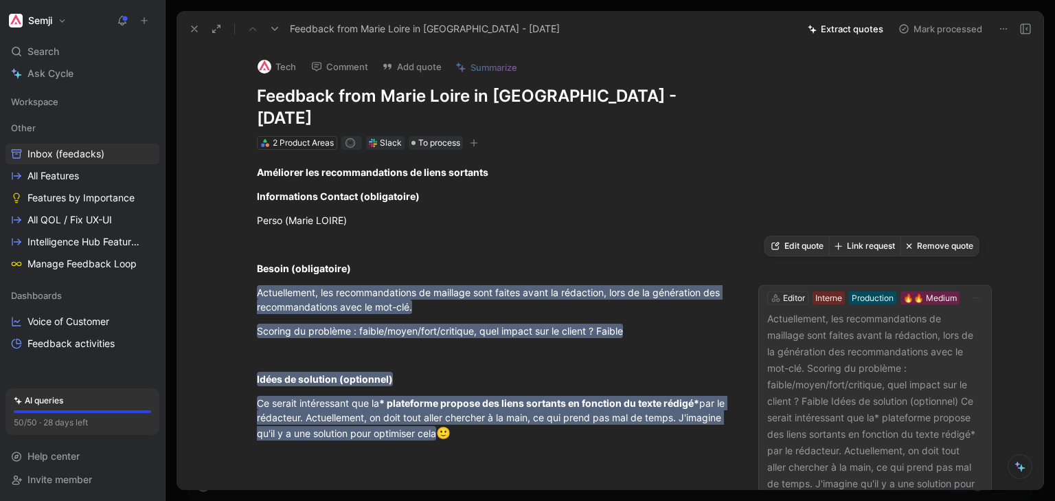
click at [830, 356] on p "Actuellement, les recommandations de maillage sont faites avant la rédaction, l…" at bounding box center [875, 409] width 216 height 198
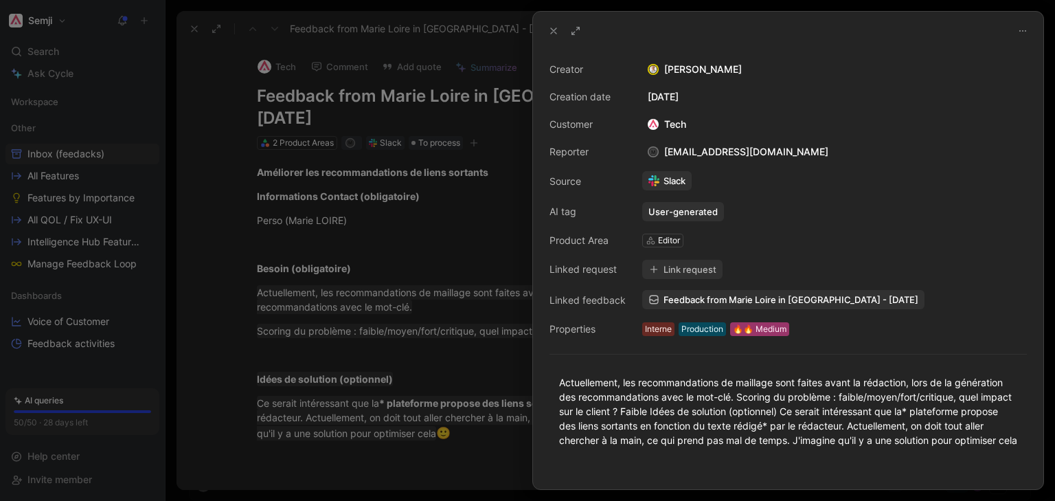
click at [766, 331] on div "🔥🔥 Medium" at bounding box center [760, 329] width 54 height 14
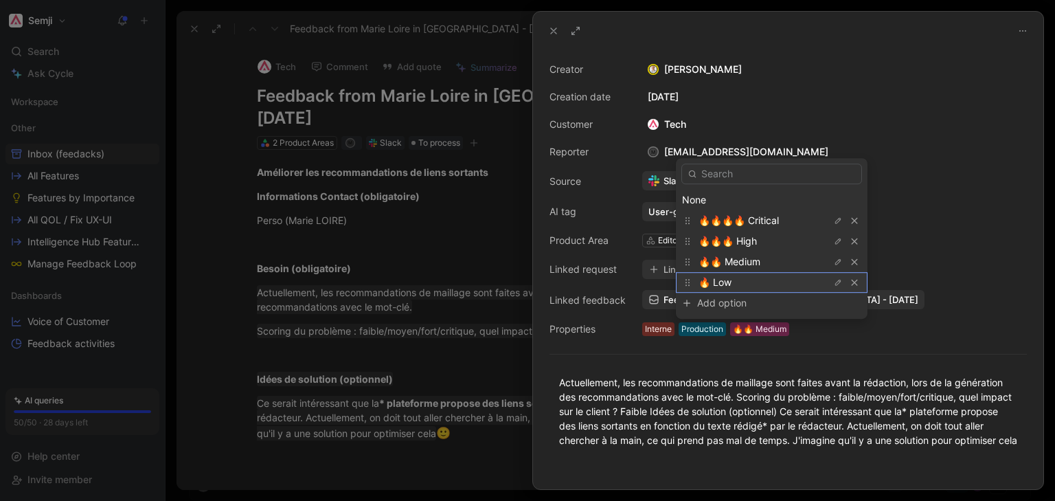
click at [739, 280] on div "🔥 Low" at bounding box center [749, 282] width 103 height 16
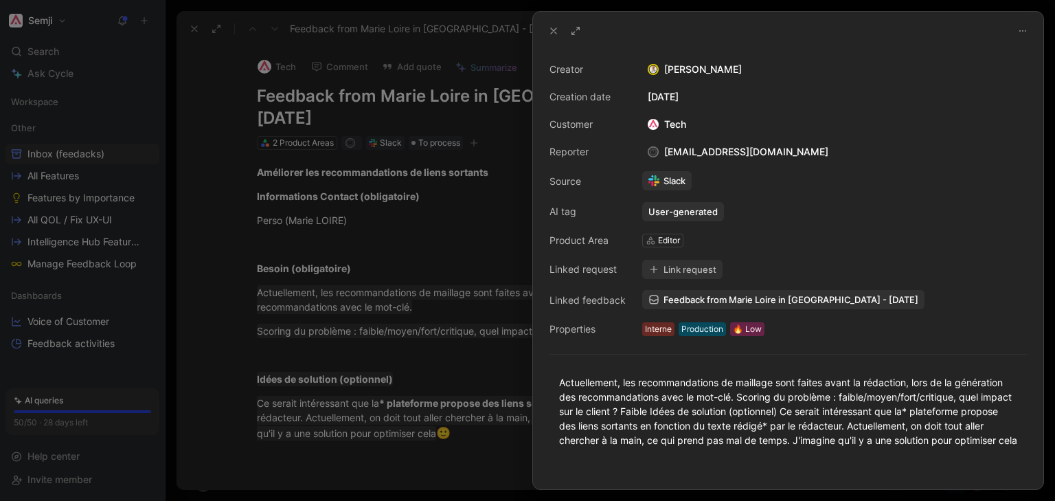
click at [549, 31] on icon at bounding box center [553, 30] width 11 height 11
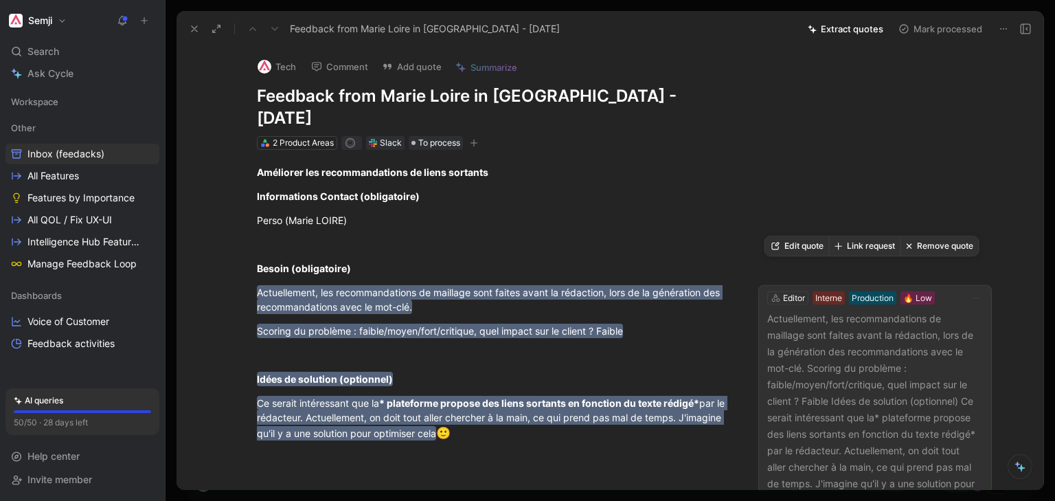
click at [923, 241] on button "Remove quote" at bounding box center [939, 245] width 78 height 19
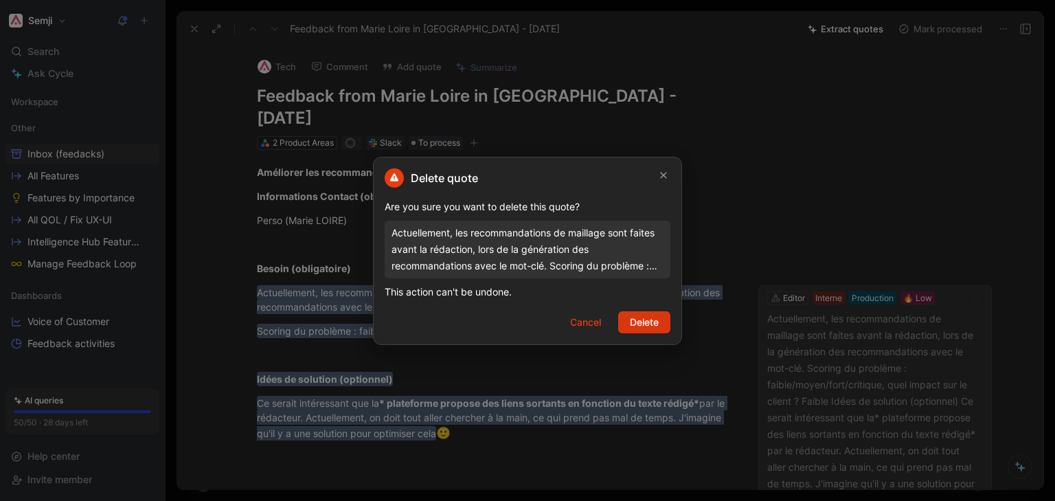
click at [645, 323] on span "Delete" at bounding box center [644, 322] width 29 height 16
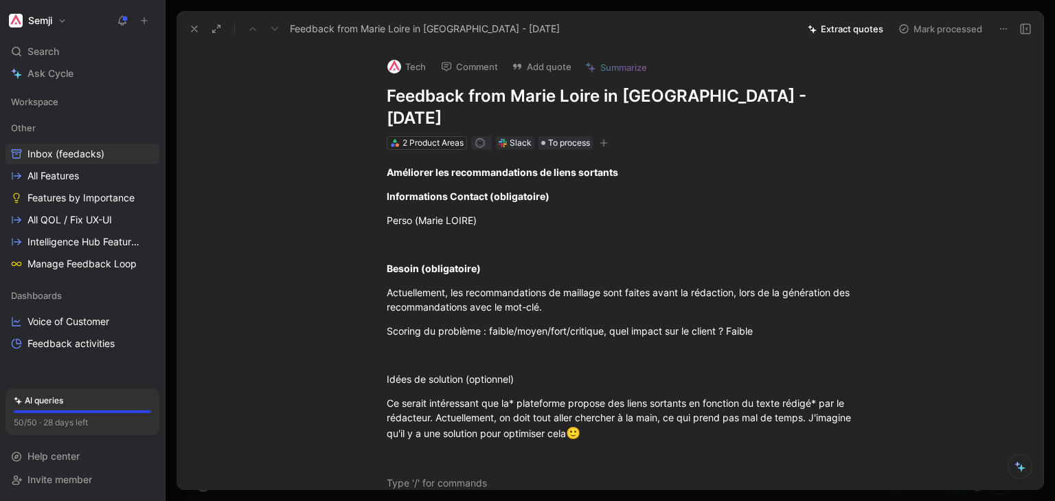
click at [602, 139] on icon "button" at bounding box center [604, 143] width 8 height 8
drag, startPoint x: 474, startPoint y: 367, endPoint x: 365, endPoint y: 255, distance: 155.4
click at [365, 255] on div "Améliorer les recommandations de liens sortants Informations Contact (obligatoi…" at bounding box center [624, 328] width 838 height 356
click at [320, 235] on button "Quote" at bounding box center [308, 246] width 49 height 22
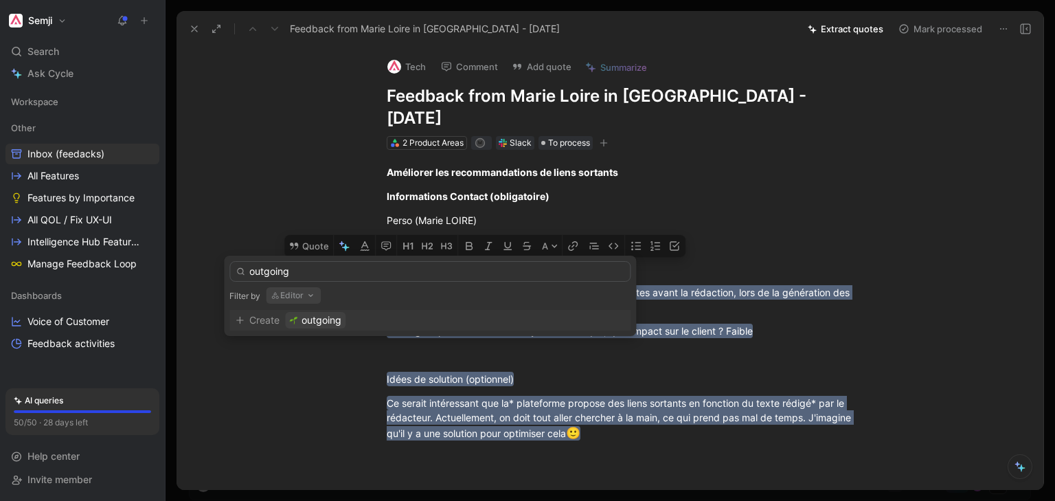
type input "outgoing"
click at [296, 295] on button "Editor" at bounding box center [293, 295] width 55 height 16
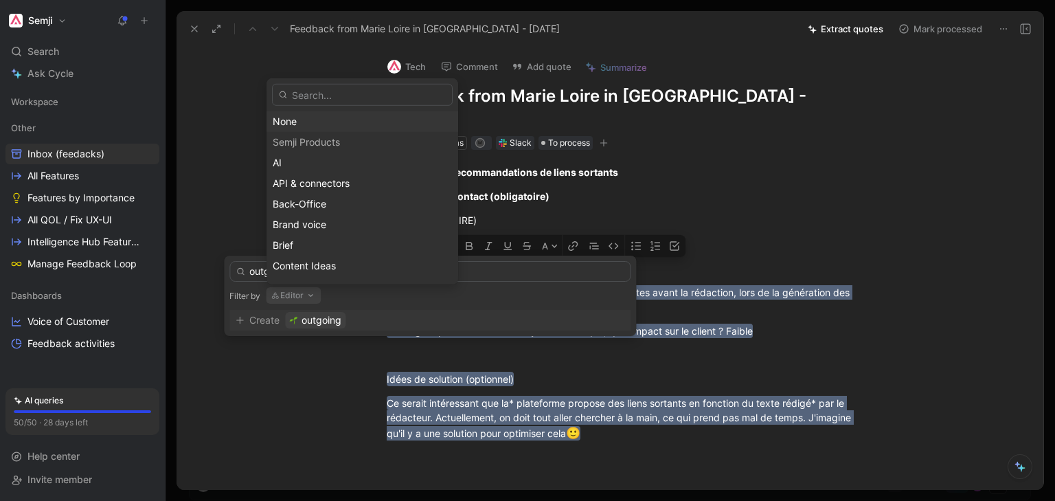
click at [314, 122] on div "None" at bounding box center [362, 121] width 179 height 16
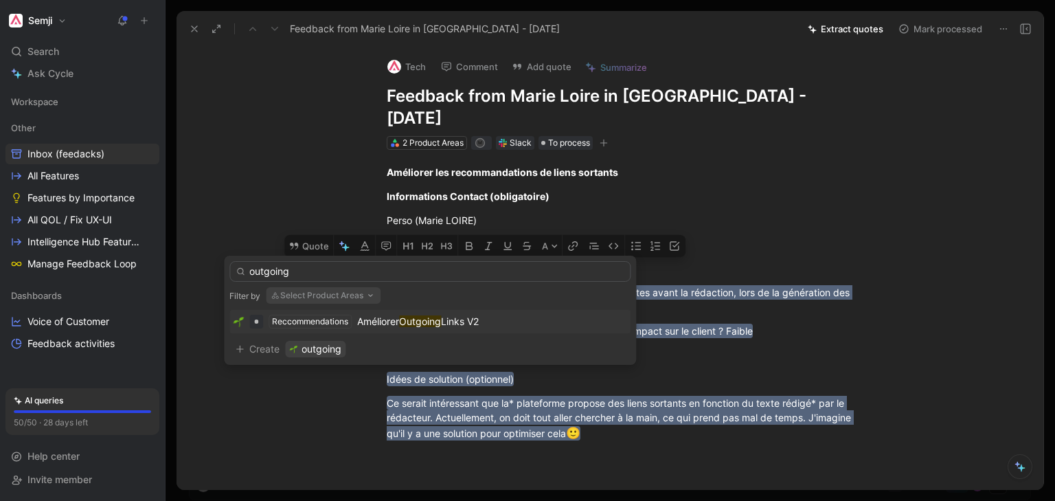
click at [406, 316] on mark "Outgoing" at bounding box center [420, 321] width 42 height 12
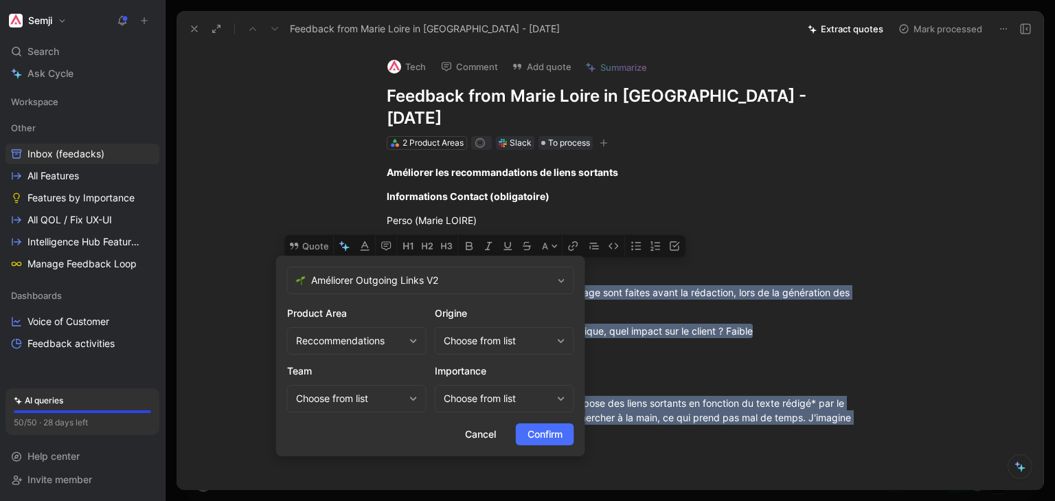
click at [382, 333] on div "Reccommendations" at bounding box center [350, 340] width 108 height 16
click at [356, 398] on div "Choose from list" at bounding box center [350, 398] width 108 height 16
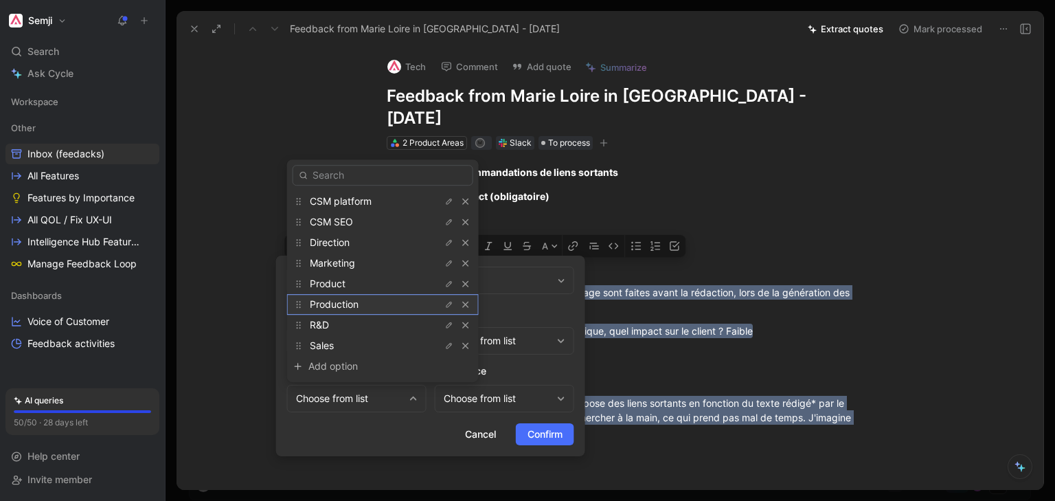
click at [361, 303] on div "Production" at bounding box center [361, 304] width 103 height 16
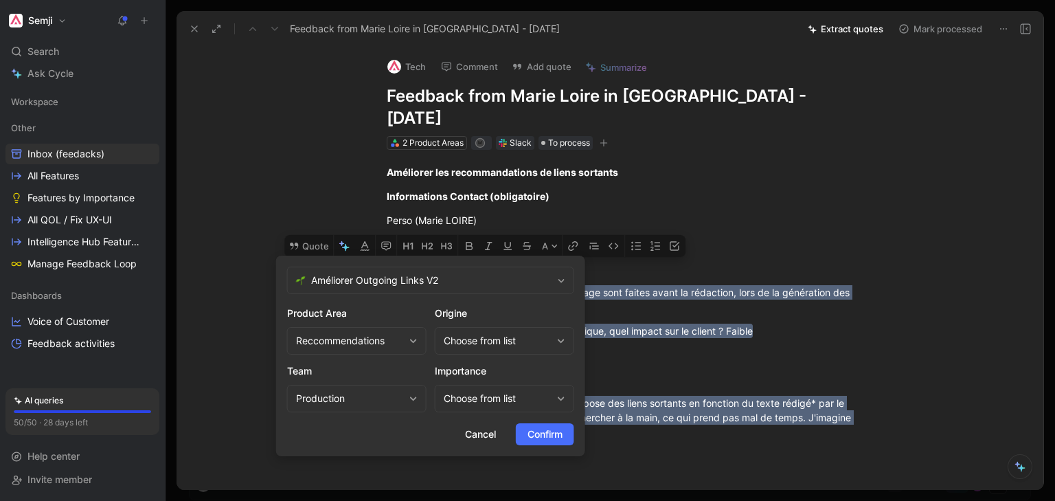
click at [495, 398] on div "Choose from list" at bounding box center [498, 398] width 108 height 16
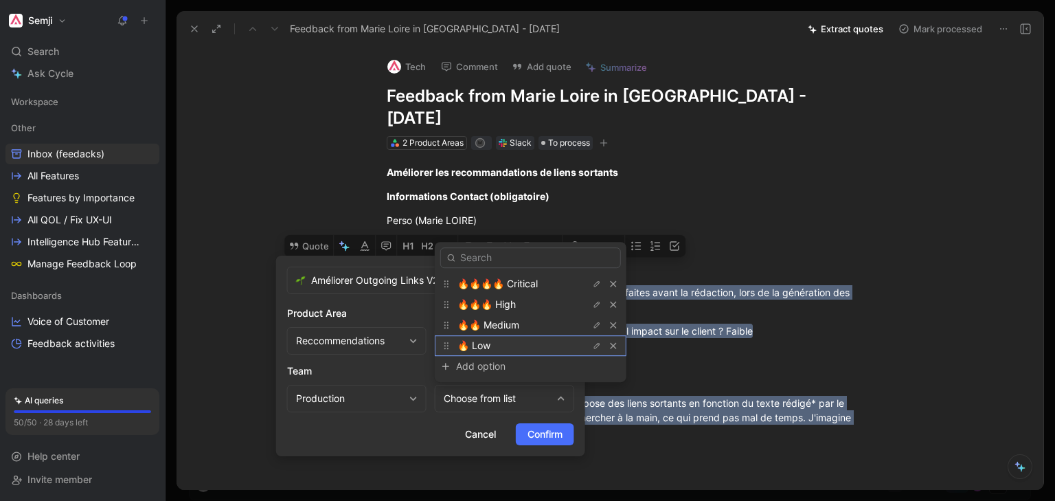
click at [508, 343] on div "🔥 Low" at bounding box center [508, 345] width 103 height 16
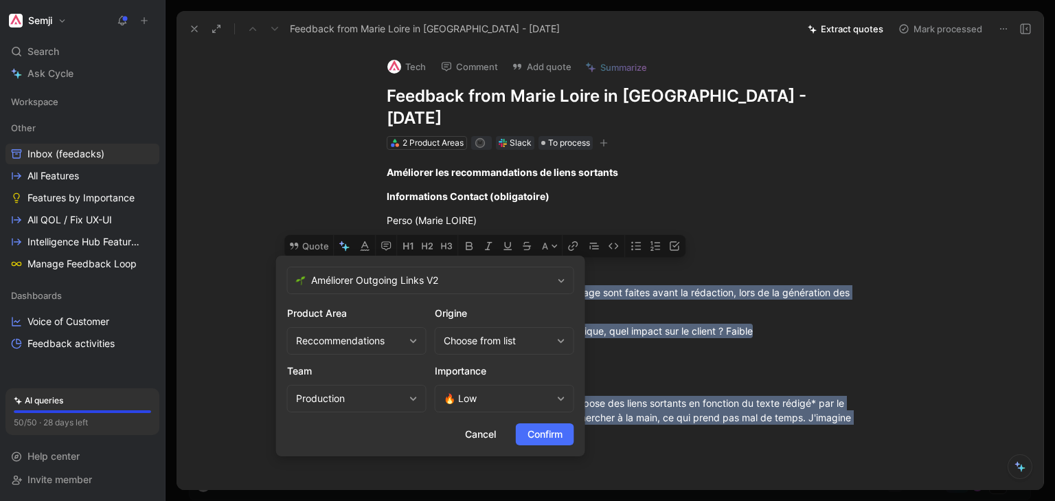
click at [510, 341] on div "Choose from list" at bounding box center [498, 340] width 108 height 16
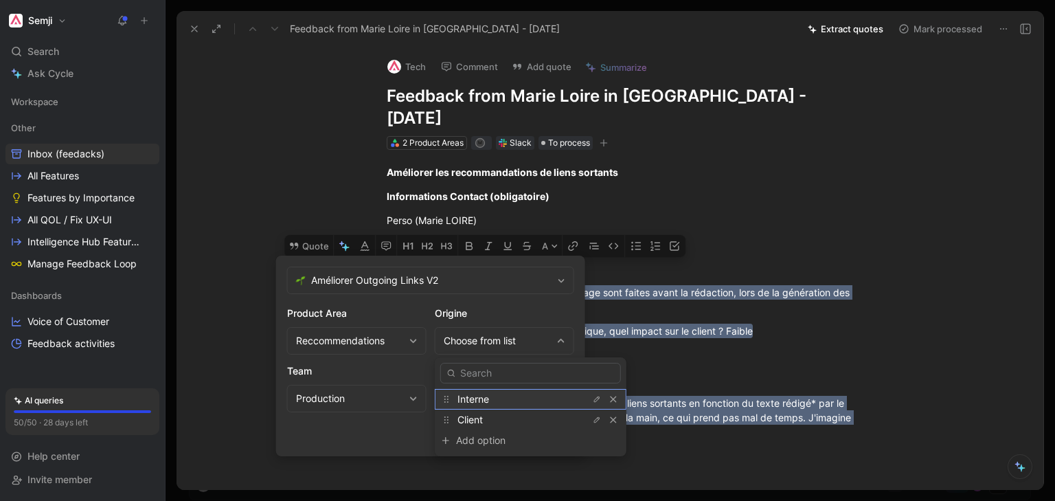
click at [510, 398] on div "Interne" at bounding box center [508, 399] width 103 height 16
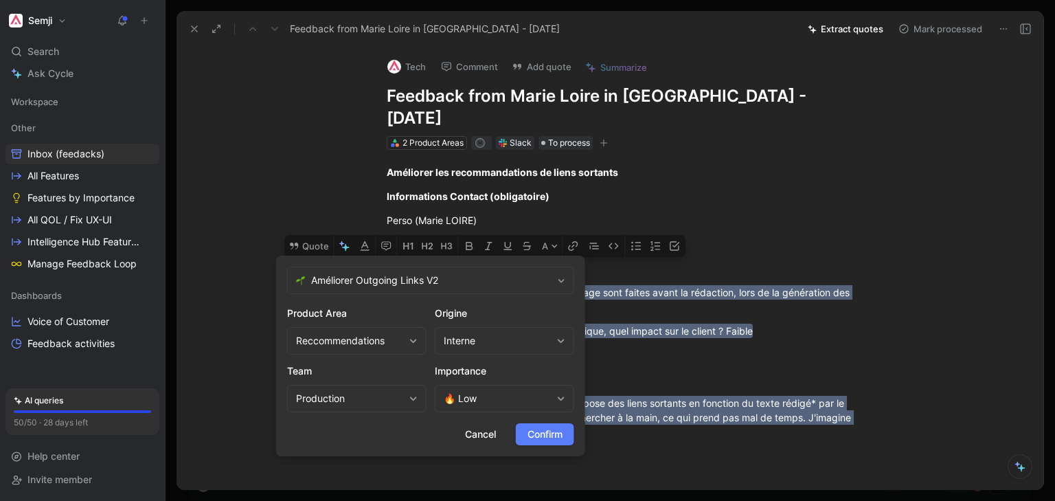
click at [545, 435] on span "Confirm" at bounding box center [544, 434] width 35 height 16
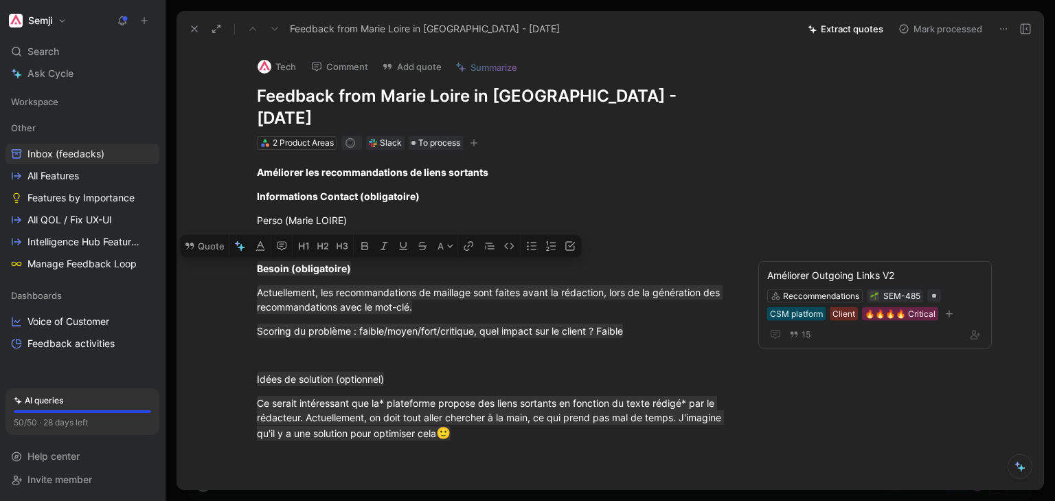
click at [922, 23] on button "Mark processed" at bounding box center [940, 28] width 96 height 19
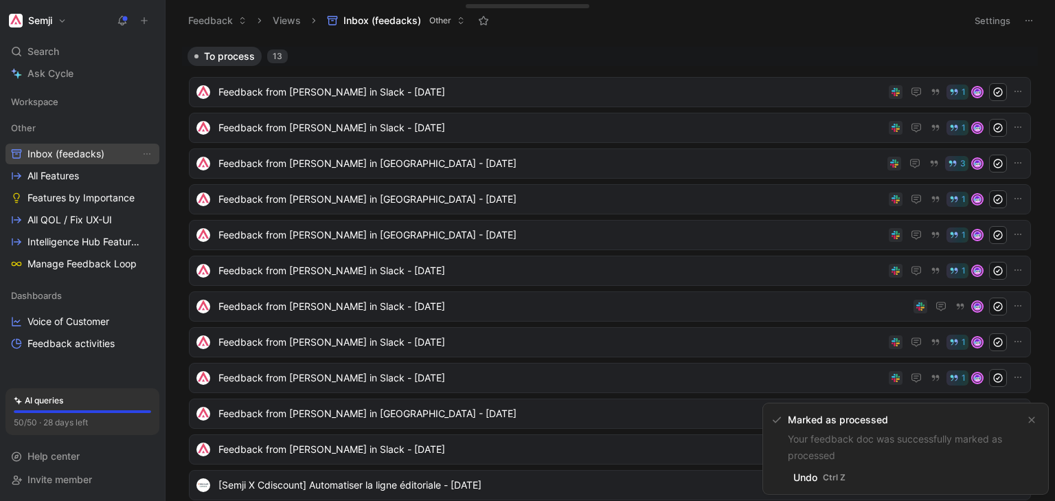
click at [52, 151] on span "Inbox (feedacks)" at bounding box center [65, 154] width 77 height 14
click at [81, 154] on span "Inbox (feedacks)" at bounding box center [65, 154] width 77 height 14
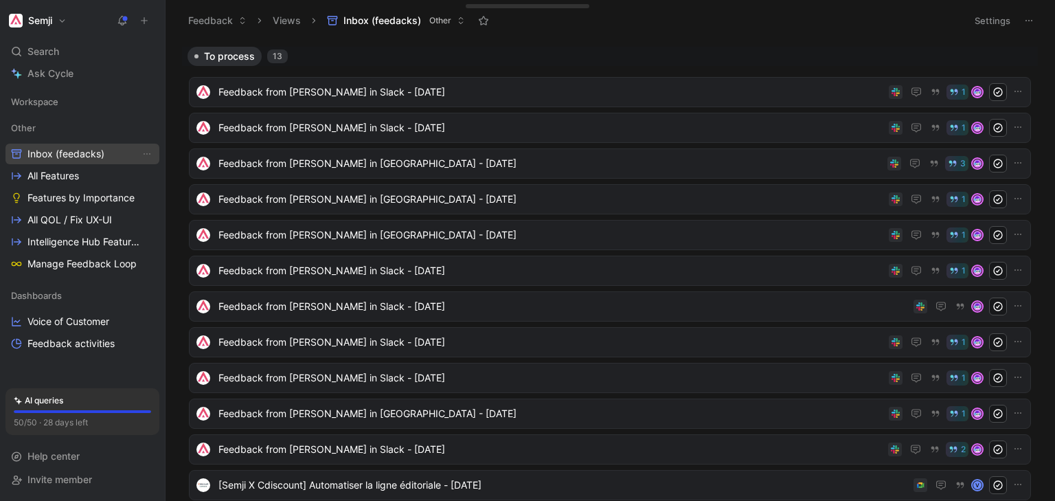
click at [81, 154] on span "Inbox (feedacks)" at bounding box center [65, 154] width 77 height 14
click at [379, 170] on span "Feedback from Romain Coudray in Slack - 7/31/2025" at bounding box center [549, 163] width 663 height 16
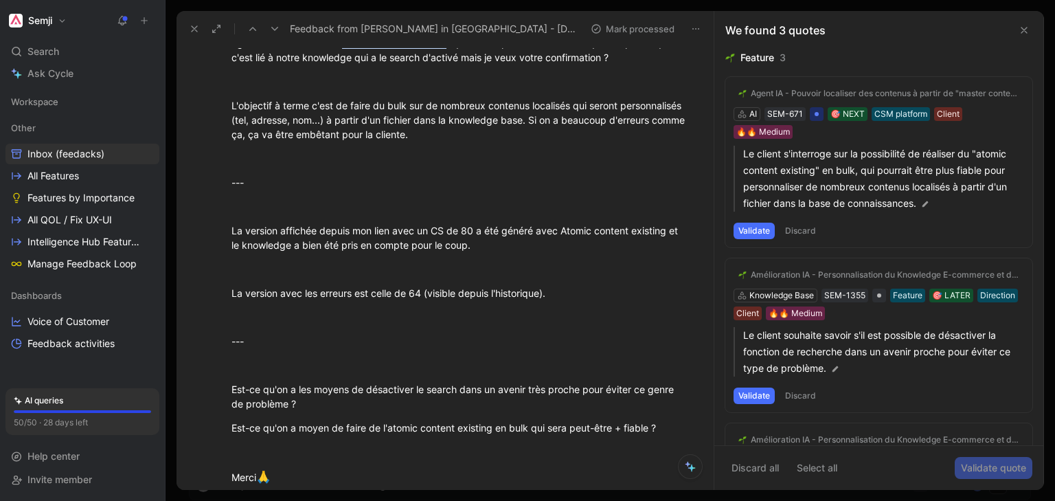
scroll to position [549, 0]
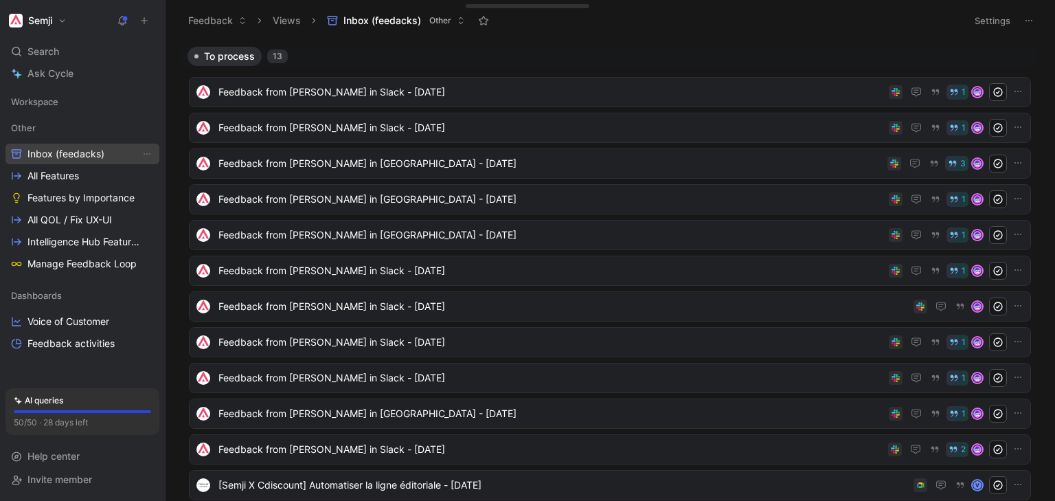
click at [47, 154] on span "Inbox (feedacks)" at bounding box center [65, 154] width 77 height 14
